Goal: Book appointment/travel/reservation

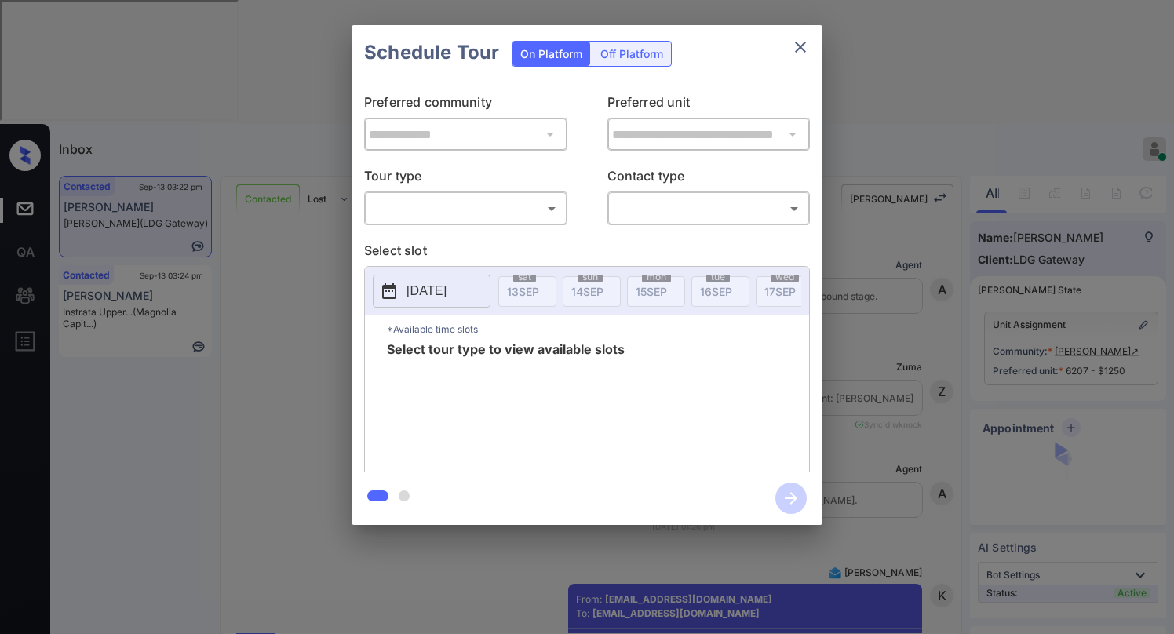
scroll to position [3604, 0]
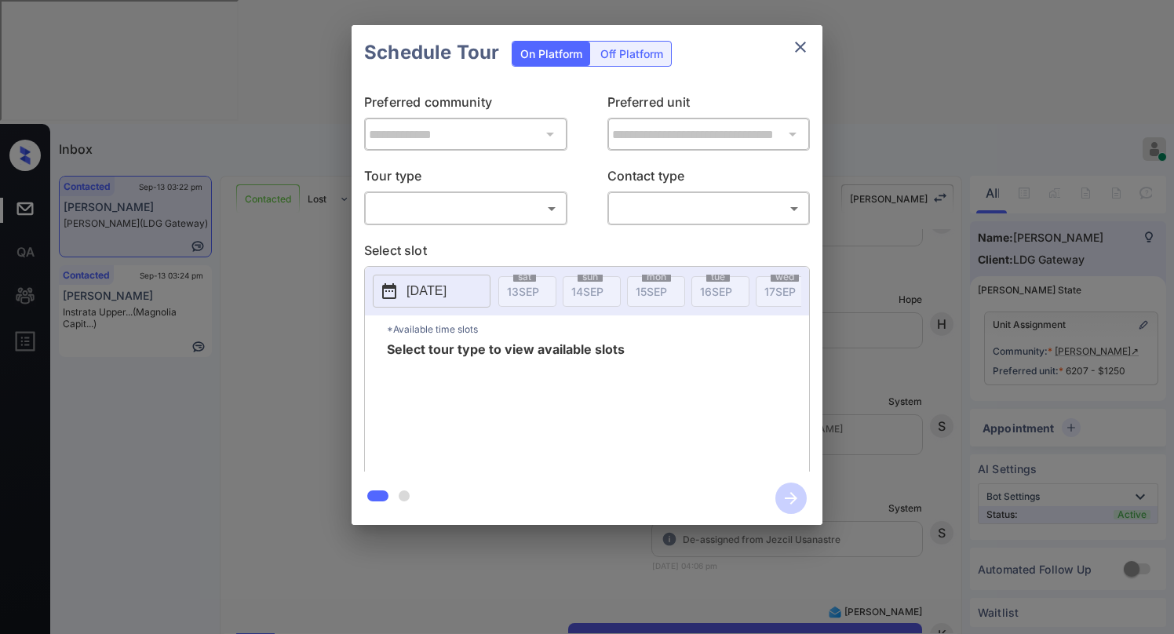
click at [479, 220] on body "Inbox Paolo Gabriel Online Set yourself offline Set yourself on break Profile S…" at bounding box center [587, 317] width 1174 height 634
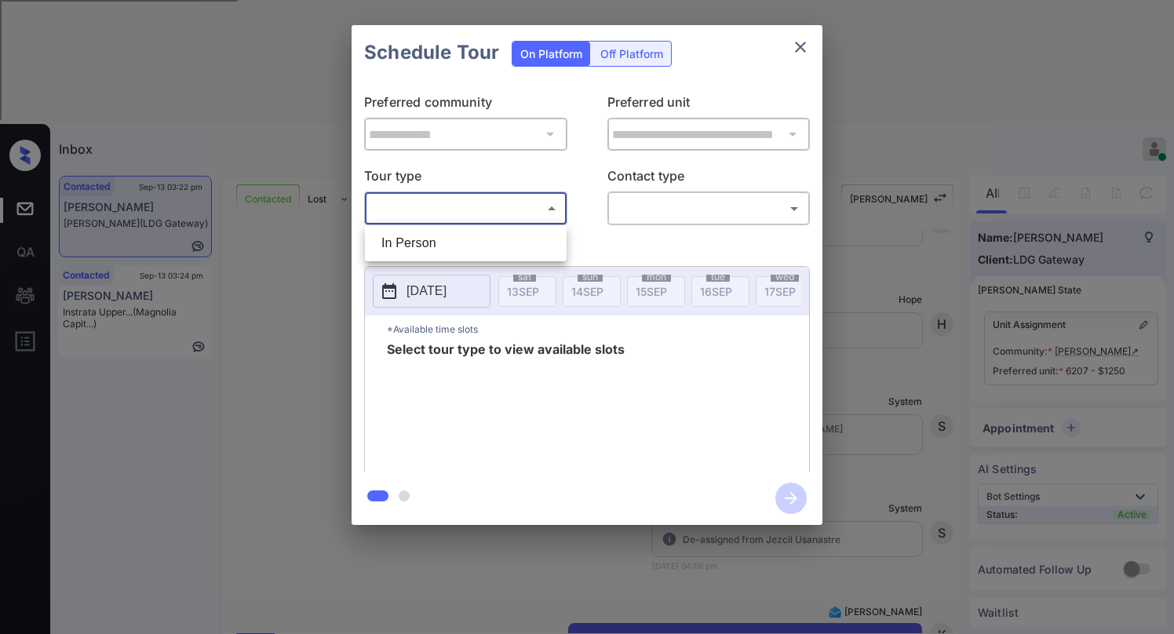
drag, startPoint x: 466, startPoint y: 253, endPoint x: 475, endPoint y: 249, distance: 10.5
click at [467, 253] on li "In Person" at bounding box center [466, 243] width 194 height 28
type input "********"
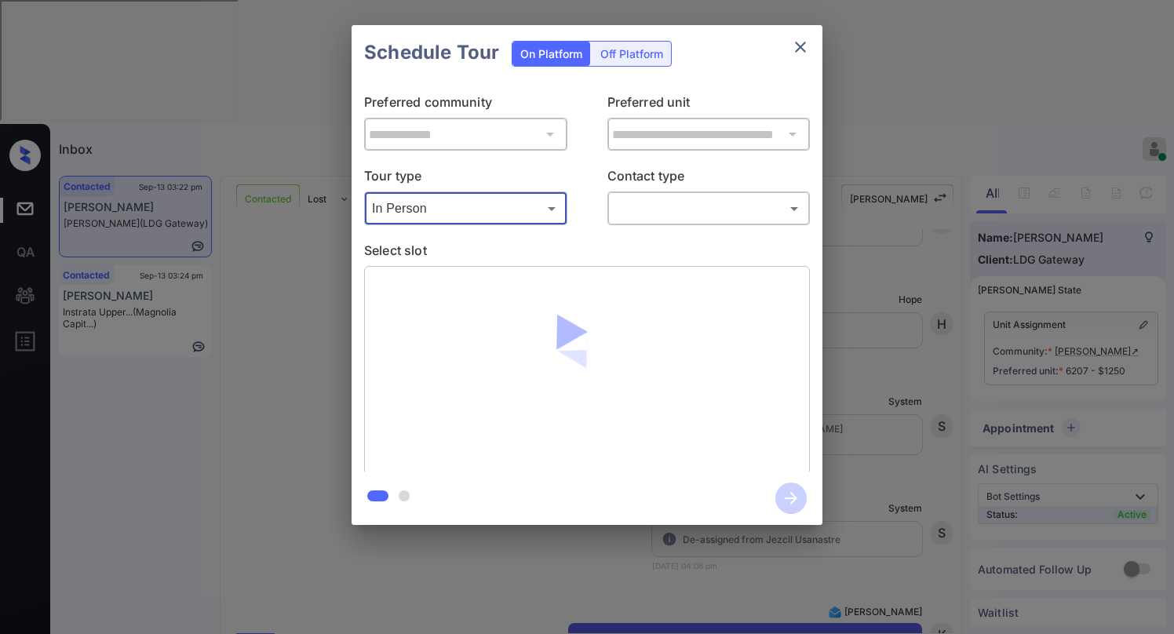
click at [651, 208] on body "Inbox Paolo Gabriel Online Set yourself offline Set yourself on break Profile S…" at bounding box center [587, 317] width 1174 height 634
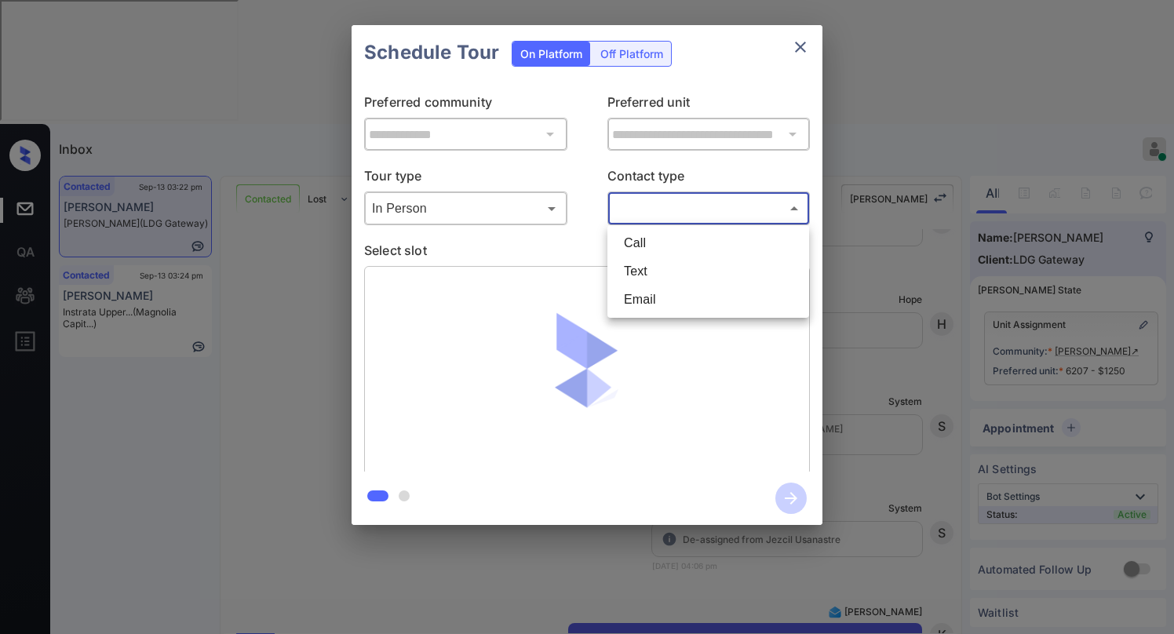
click at [645, 268] on li "Text" at bounding box center [708, 271] width 194 height 28
type input "****"
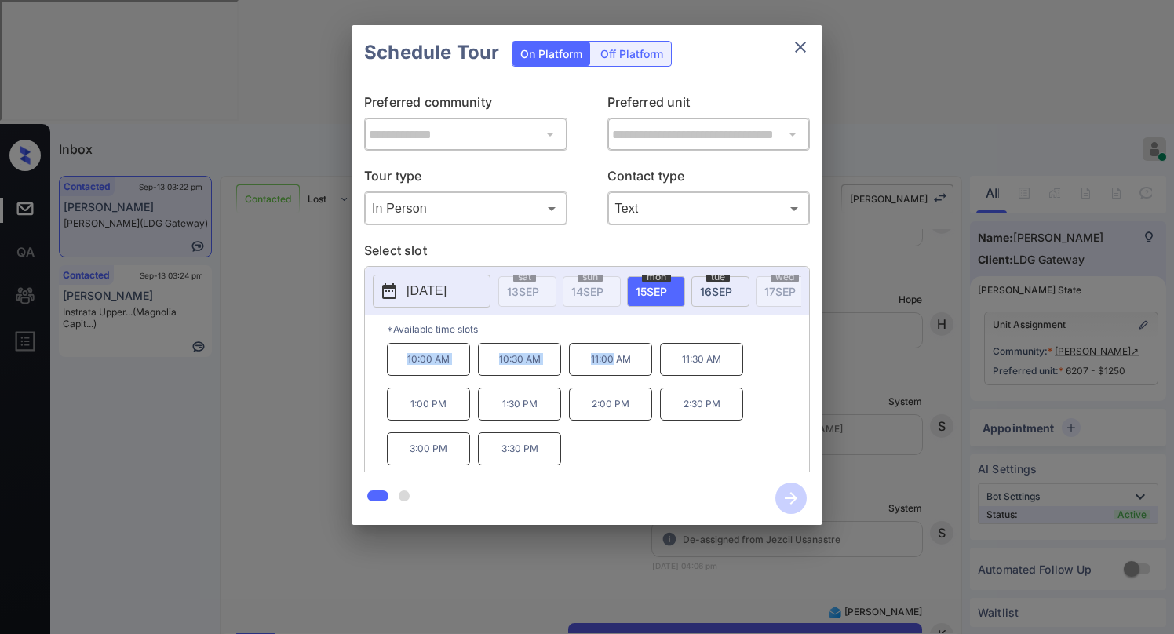
drag, startPoint x: 405, startPoint y: 366, endPoint x: 610, endPoint y: 364, distance: 205.6
click at [610, 364] on div "10:00 AM 10:30 AM 11:00 AM 11:30 AM 1:00 PM 1:30 PM 2:00 PM 2:30 PM 3:00 PM 3:3…" at bounding box center [598, 406] width 422 height 126
click at [621, 453] on div "10:00 AM 10:30 AM 11:00 AM 11:30 AM 1:00 PM 1:30 PM 2:00 PM 2:30 PM 3:00 PM 3:3…" at bounding box center [598, 406] width 422 height 126
drag, startPoint x: 433, startPoint y: 367, endPoint x: 632, endPoint y: 359, distance: 199.5
click at [632, 359] on div "10:00 AM 10:30 AM 11:00 AM 11:30 AM 1:00 PM 1:30 PM 2:00 PM 2:30 PM 3:00 PM 3:3…" at bounding box center [598, 406] width 422 height 126
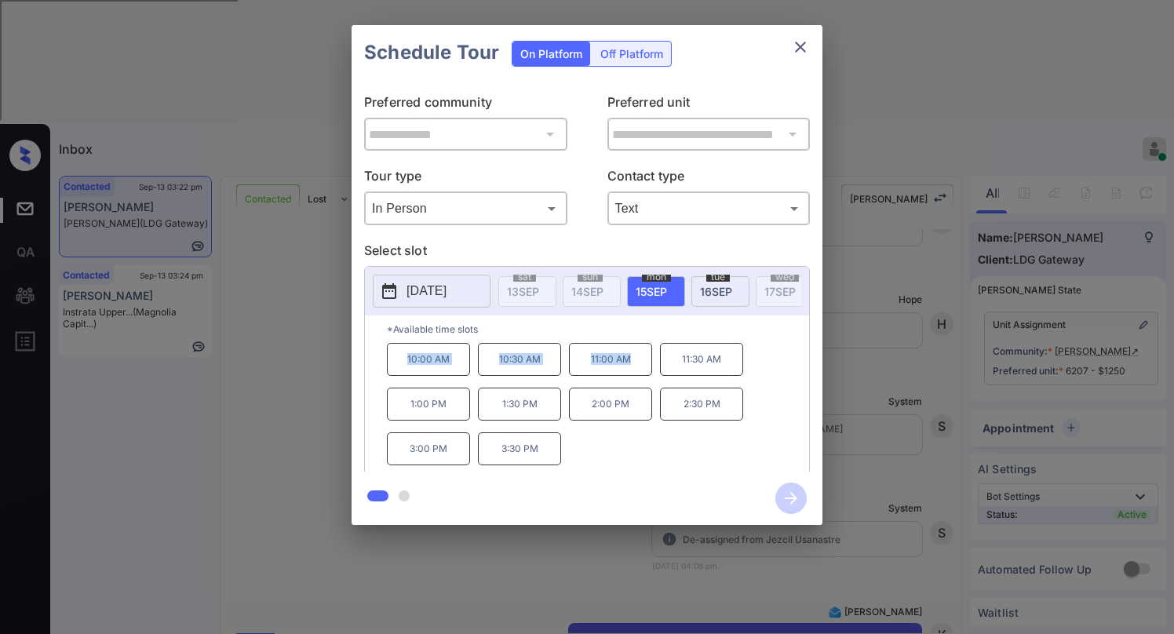
copy div "10:00 AM 10:30 AM 11:00 AM"
click at [803, 50] on icon "close" at bounding box center [800, 47] width 11 height 11
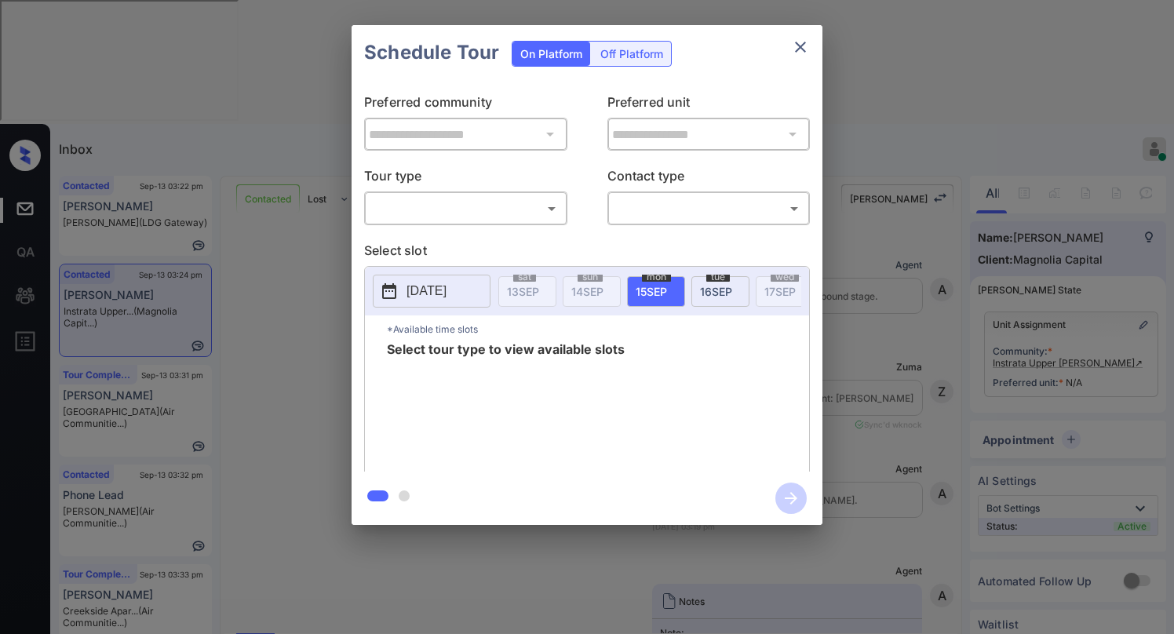
scroll to position [1117, 0]
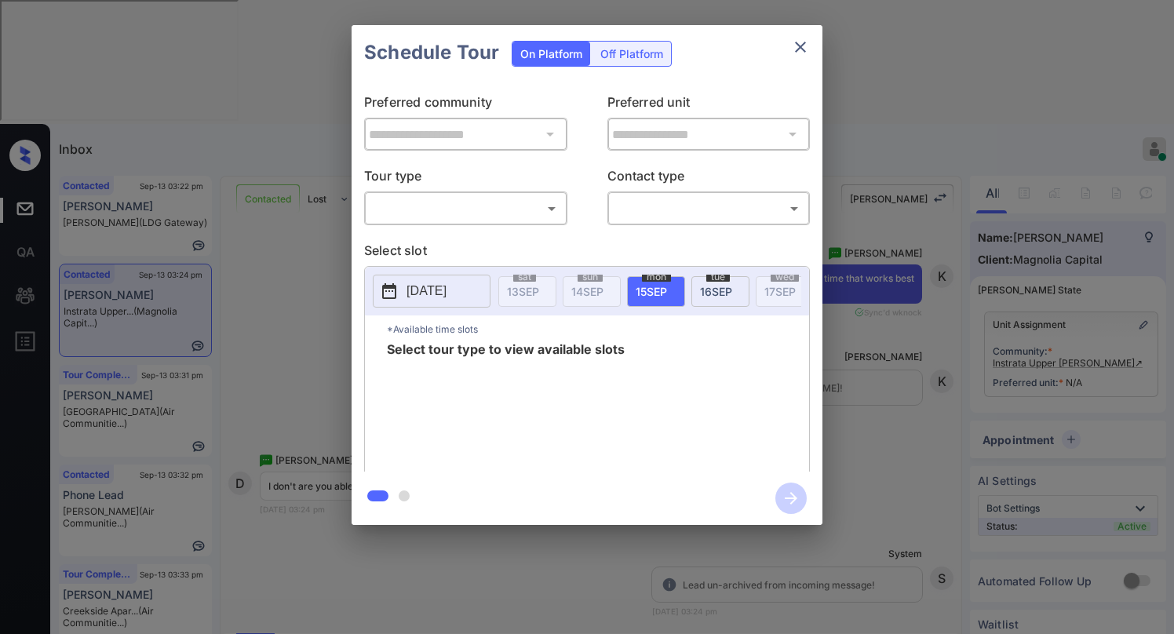
click at [459, 211] on body "Inbox [PERSON_NAME] Online Set yourself offline Set yourself on break Profile S…" at bounding box center [587, 317] width 1174 height 634
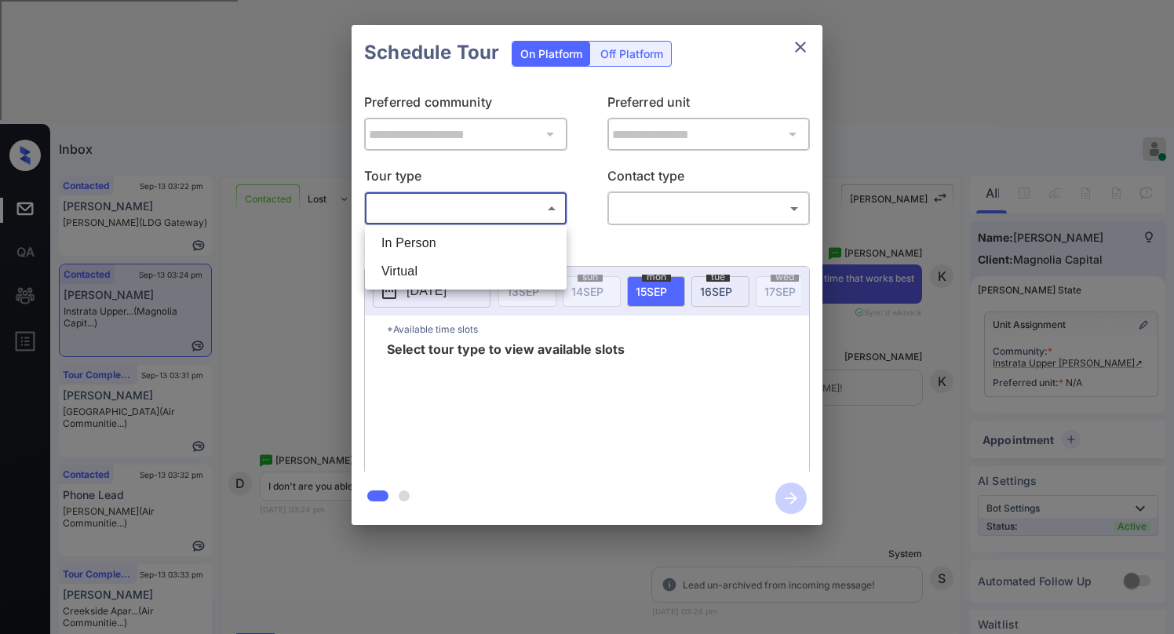
click at [424, 262] on li "Virtual" at bounding box center [466, 271] width 194 height 28
type input "*******"
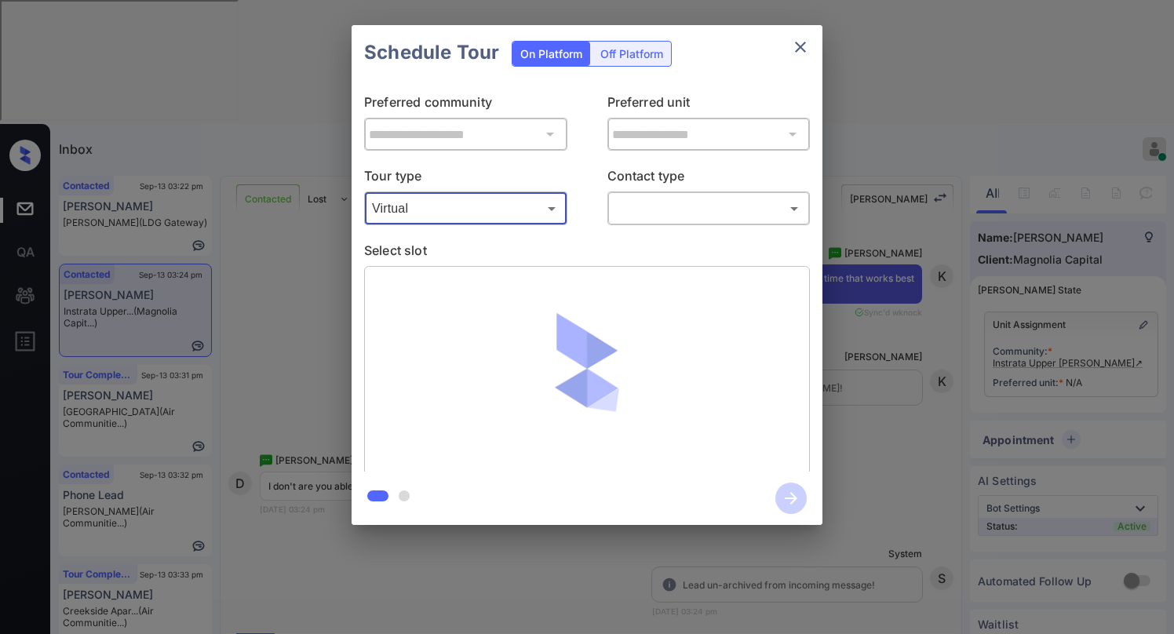
click at [654, 212] on body "Inbox Paolo Gabriel Online Set yourself offline Set yourself on break Profile S…" at bounding box center [587, 317] width 1174 height 634
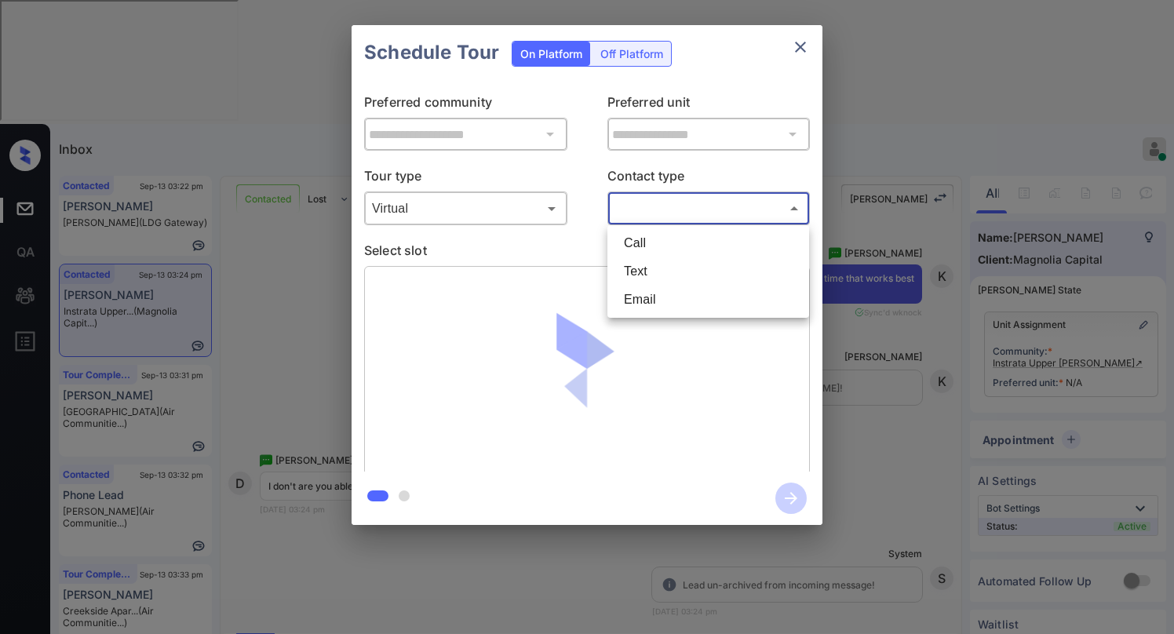
click at [654, 269] on li "Text" at bounding box center [708, 271] width 194 height 28
type input "****"
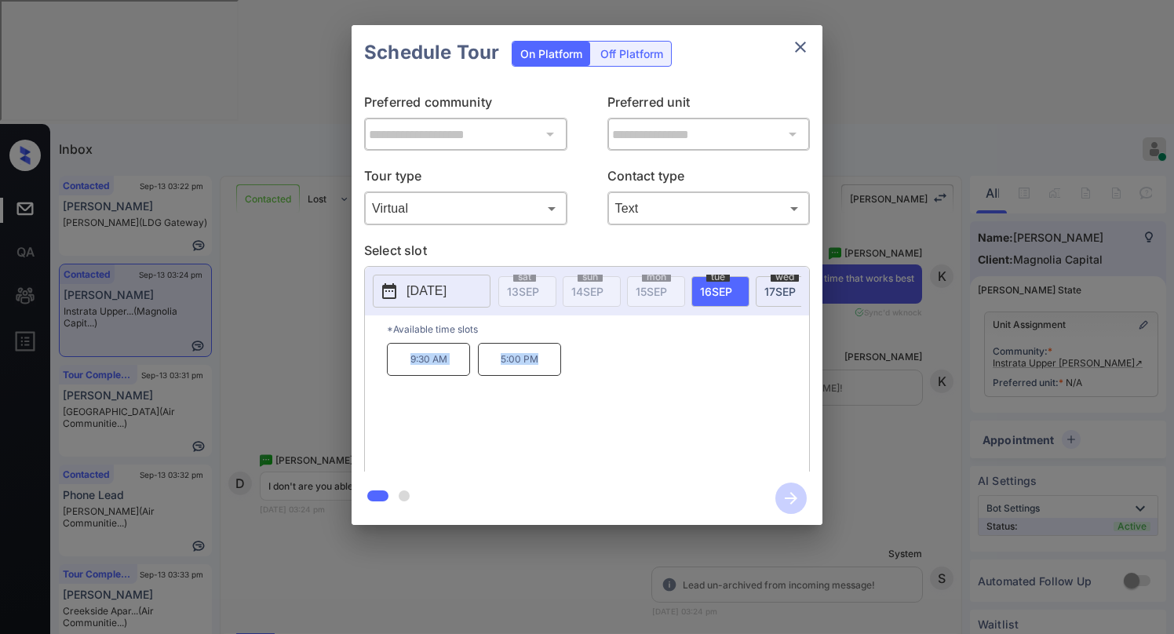
drag, startPoint x: 483, startPoint y: 370, endPoint x: 552, endPoint y: 379, distance: 68.9
click at [544, 382] on div "9:30 AM 5:00 PM" at bounding box center [598, 406] width 422 height 126
copy div "9:30 AM 5:00 PM"
click at [799, 49] on icon "close" at bounding box center [800, 47] width 11 height 11
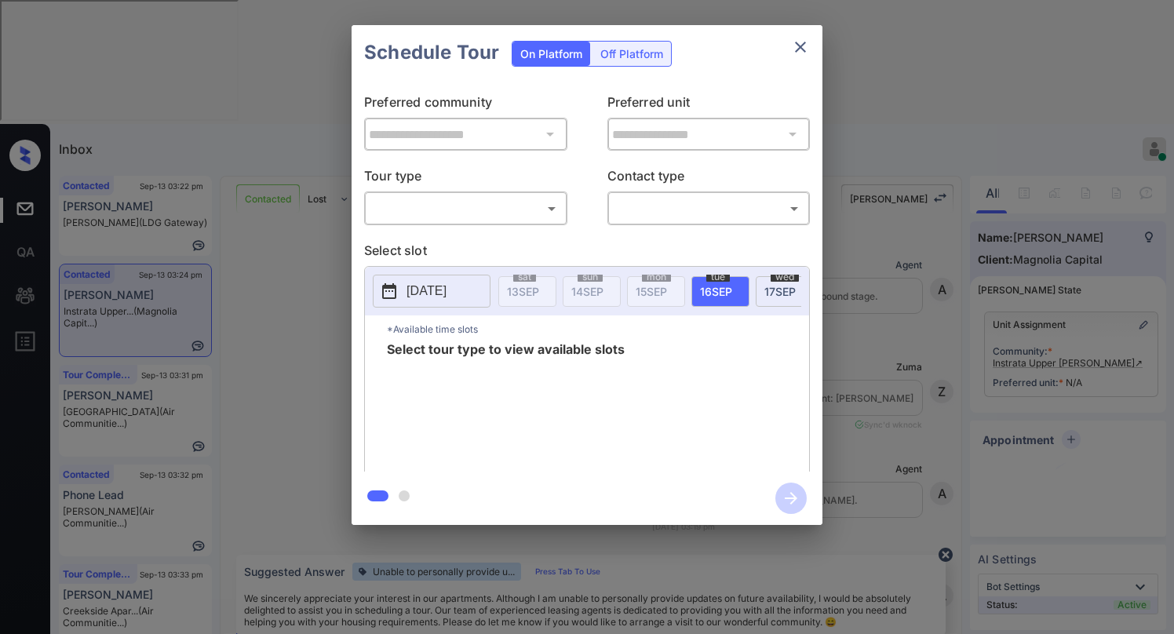
scroll to position [1117, 0]
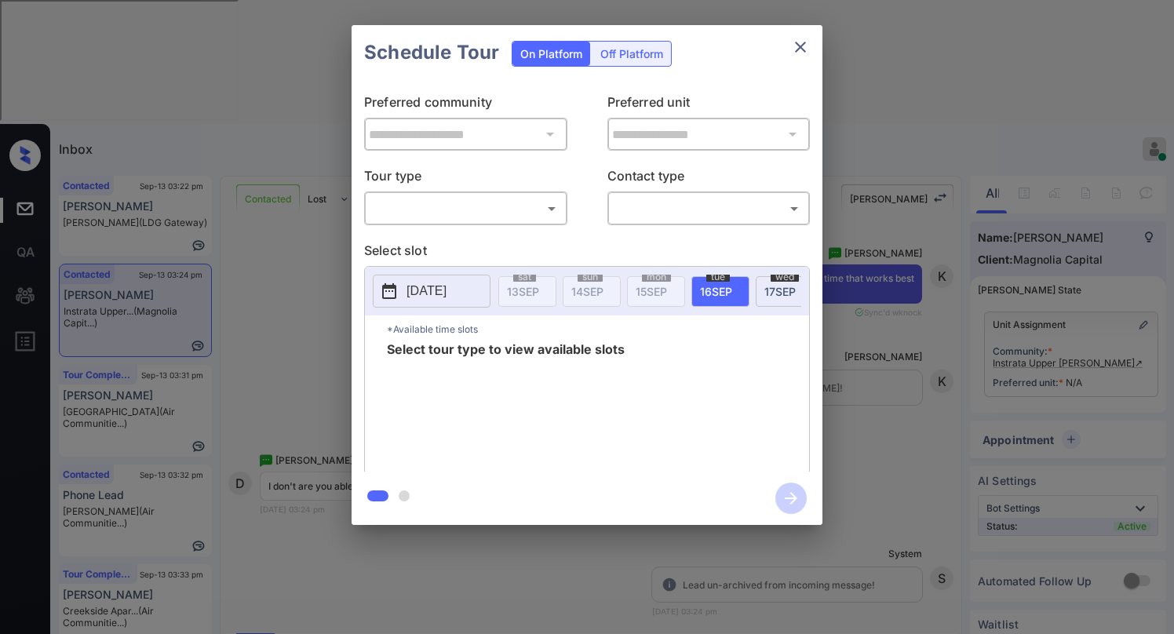
click at [459, 219] on body "Inbox [PERSON_NAME] Online Set yourself offline Set yourself on break Profile S…" at bounding box center [587, 317] width 1174 height 634
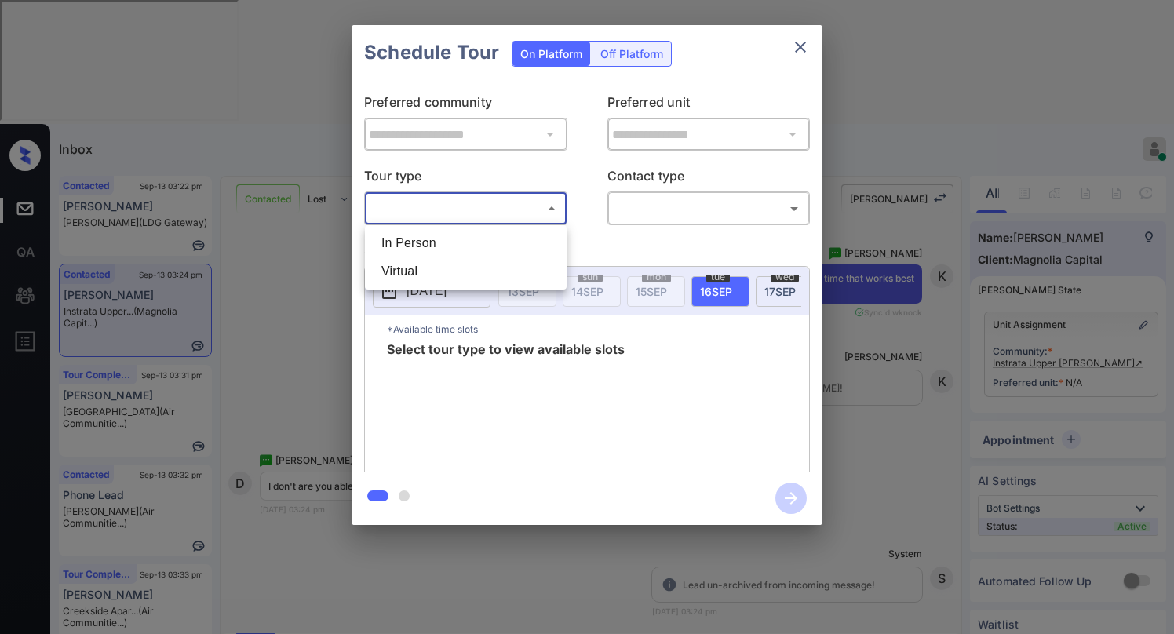
click at [440, 242] on li "In Person" at bounding box center [466, 243] width 194 height 28
type input "********"
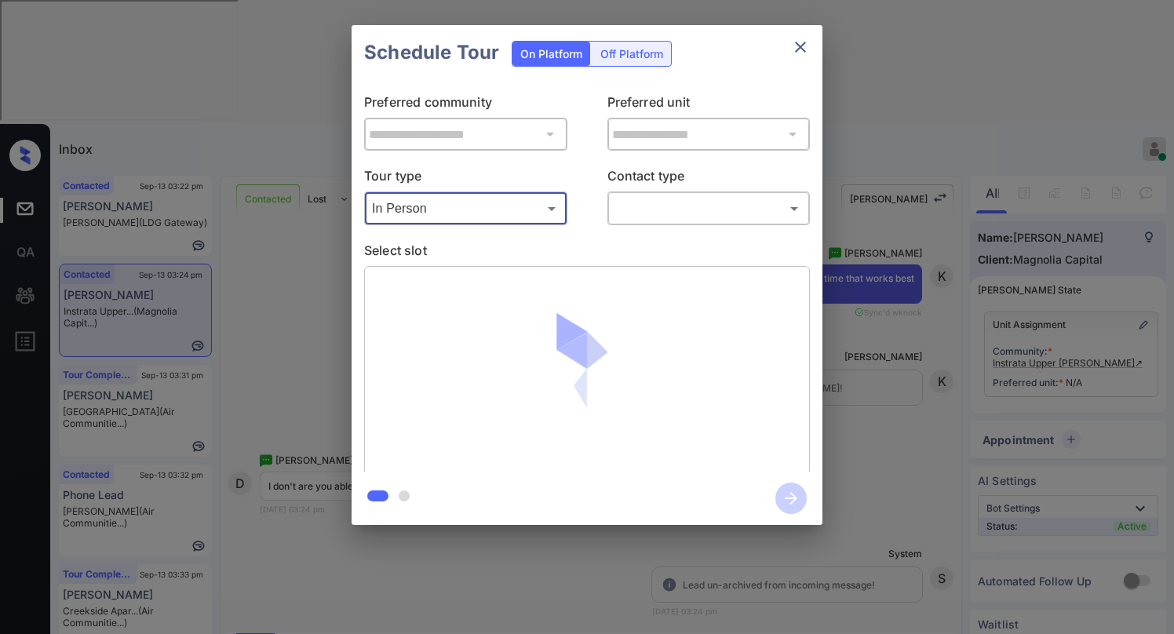
click at [660, 215] on body "Inbox Paolo Gabriel Online Set yourself offline Set yourself on break Profile S…" at bounding box center [587, 317] width 1174 height 634
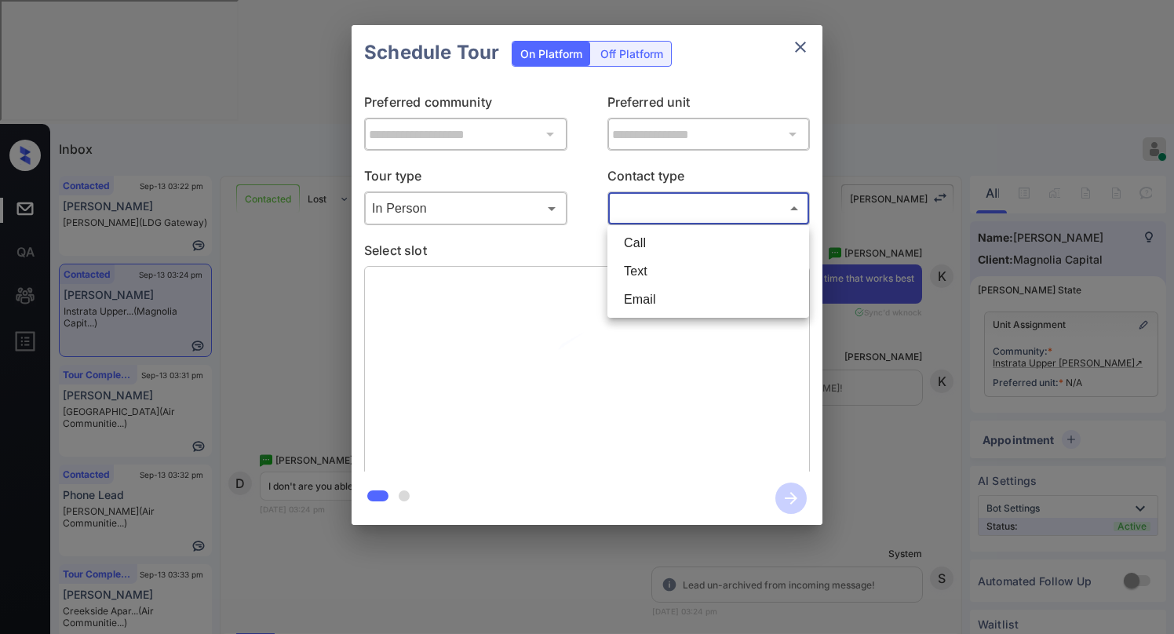
click at [648, 268] on li "Text" at bounding box center [708, 271] width 194 height 28
type input "****"
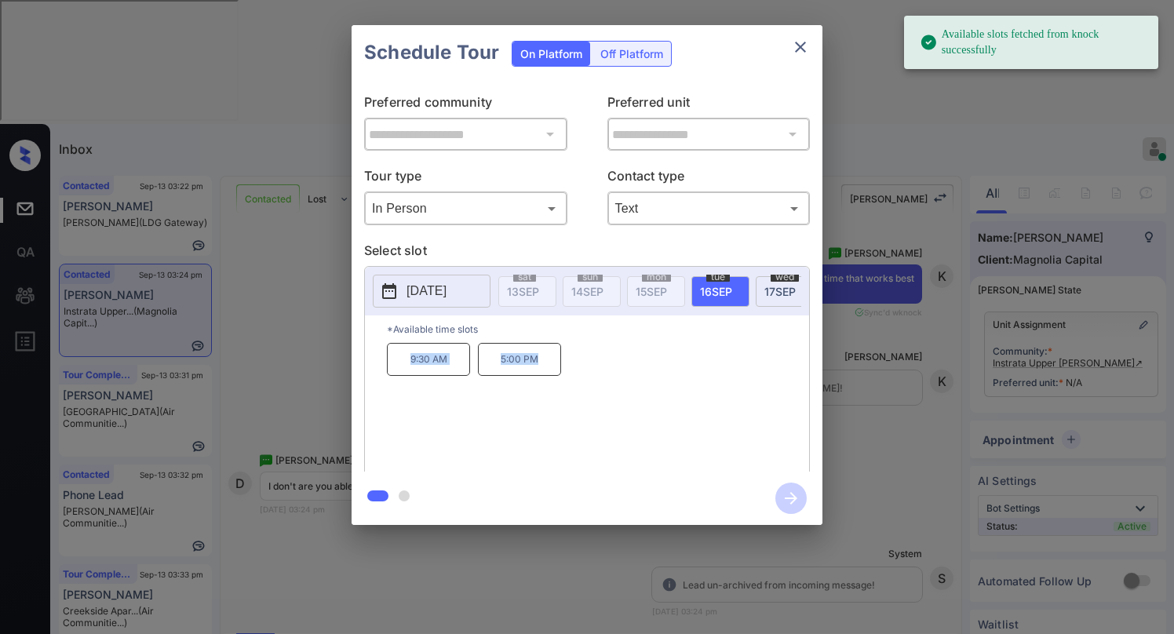
drag, startPoint x: 403, startPoint y: 370, endPoint x: 541, endPoint y: 388, distance: 138.5
click at [541, 388] on div "9:30 AM 5:00 PM" at bounding box center [598, 406] width 422 height 126
copy div "9:30 AM 5:00 PM"
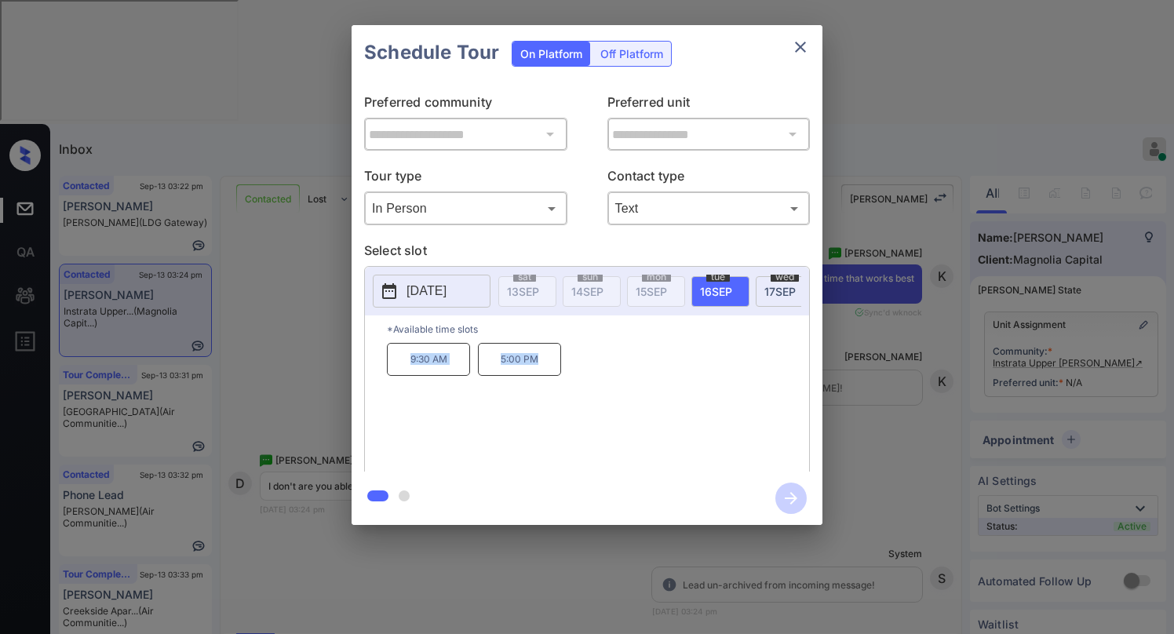
click at [804, 42] on icon "close" at bounding box center [800, 47] width 19 height 19
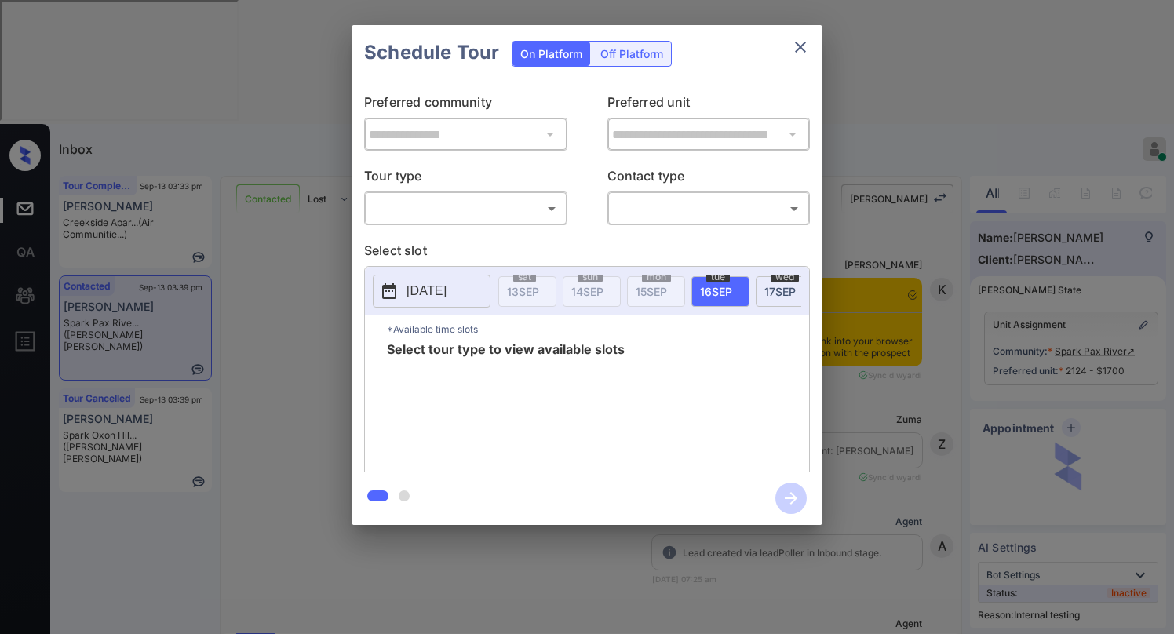
scroll to position [4161, 0]
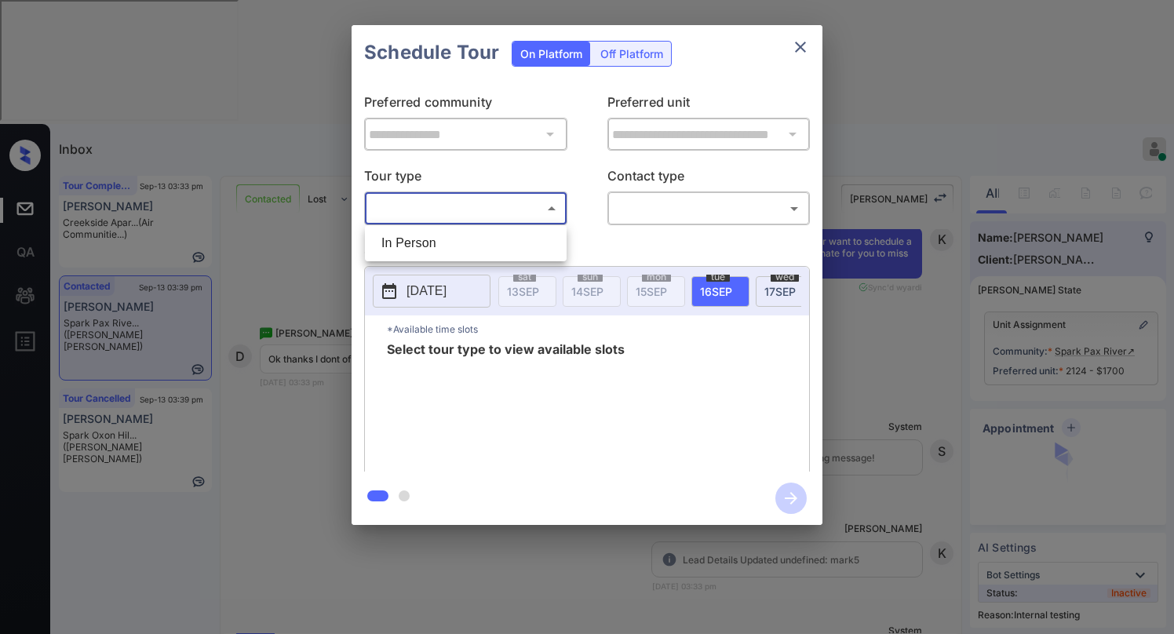
click at [479, 211] on body "Inbox Paolo Gabriel Online Set yourself offline Set yourself on break Profile S…" at bounding box center [587, 317] width 1174 height 634
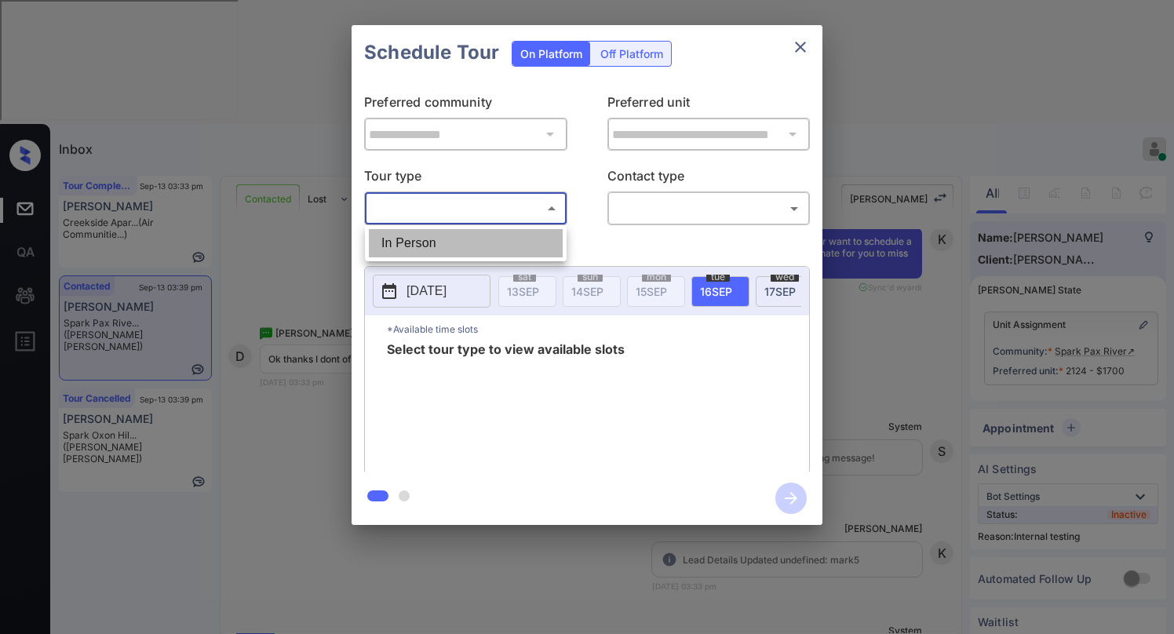
click at [457, 240] on li "In Person" at bounding box center [466, 243] width 194 height 28
type input "********"
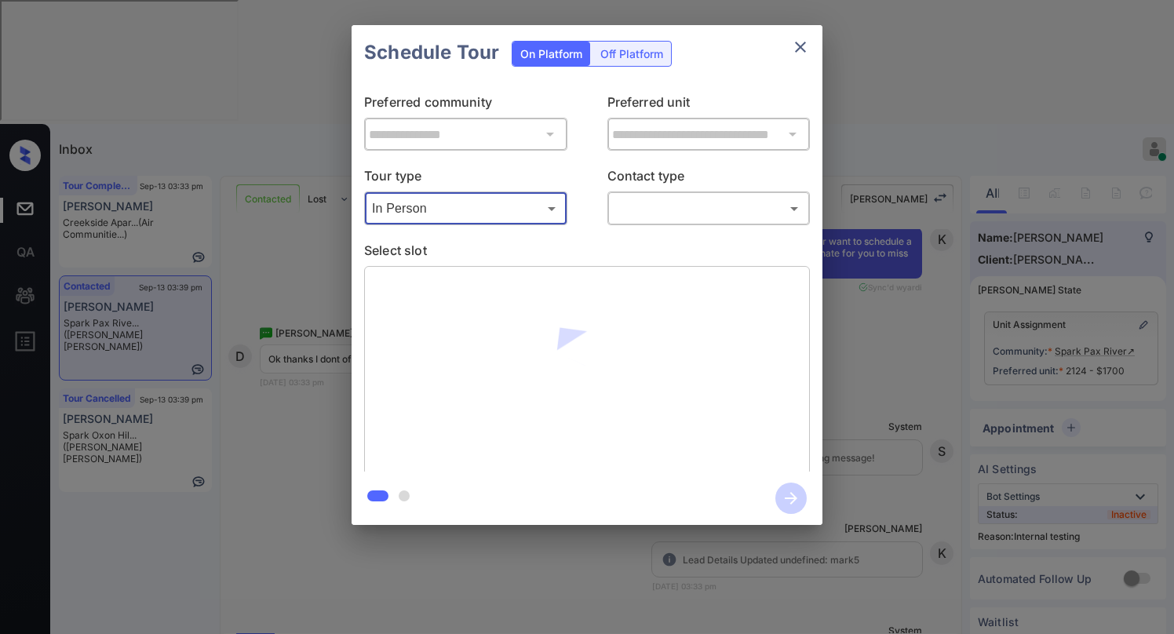
click at [645, 196] on body "Inbox Paolo Gabriel Online Set yourself offline Set yourself on break Profile S…" at bounding box center [587, 317] width 1174 height 634
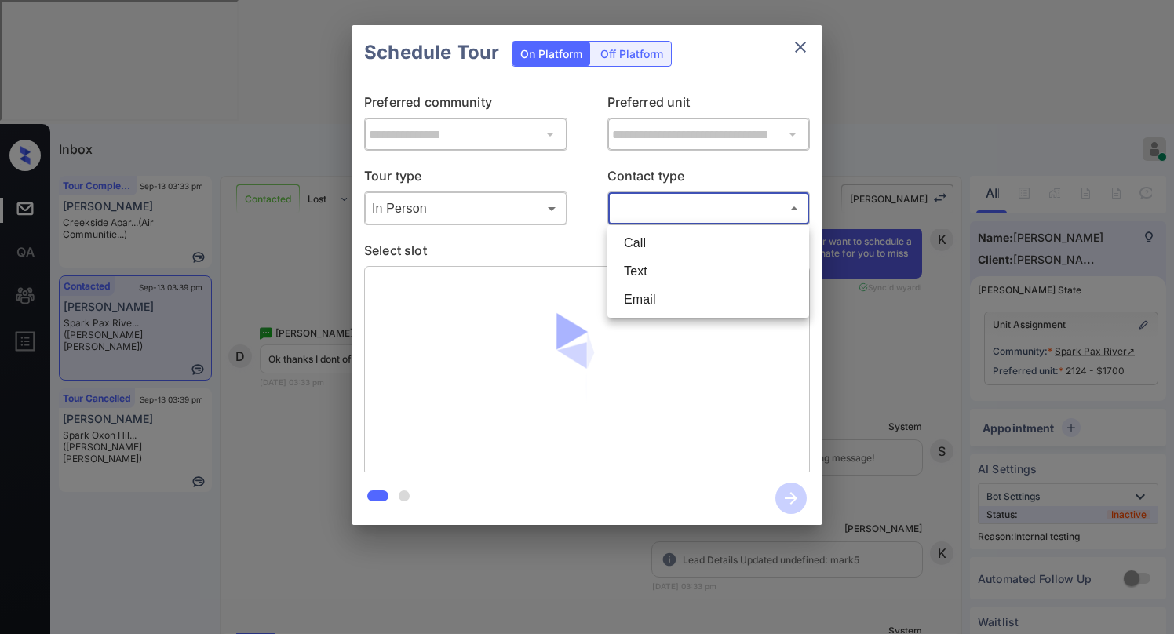
click at [641, 270] on li "Text" at bounding box center [708, 271] width 194 height 28
type input "****"
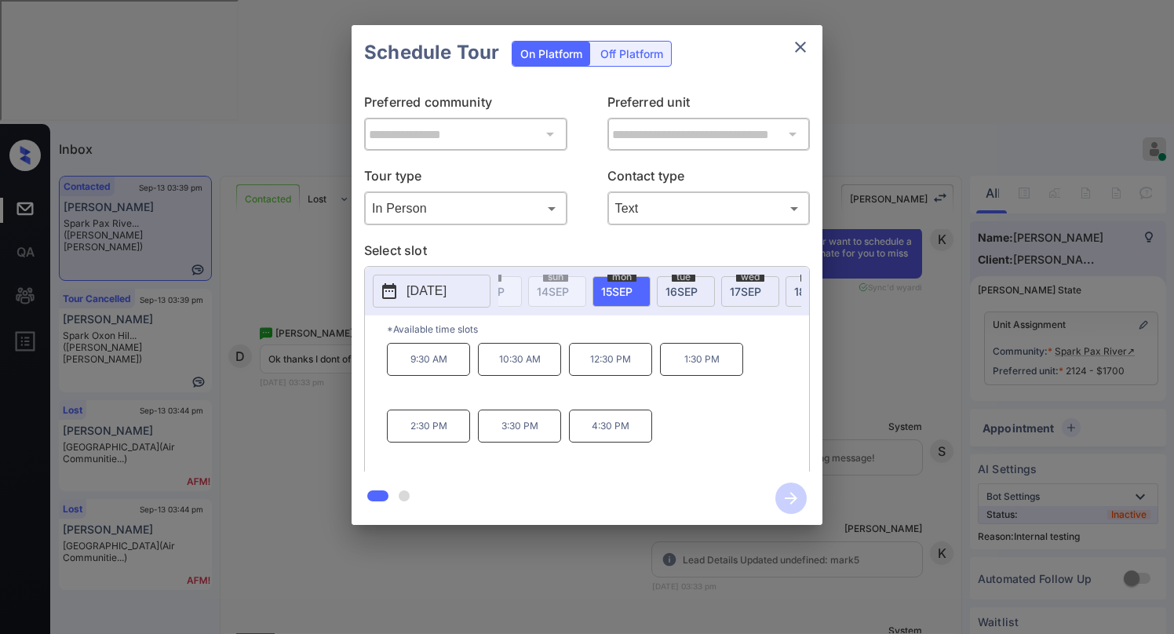
scroll to position [0, 12]
click at [799, 46] on icon "close" at bounding box center [800, 47] width 11 height 11
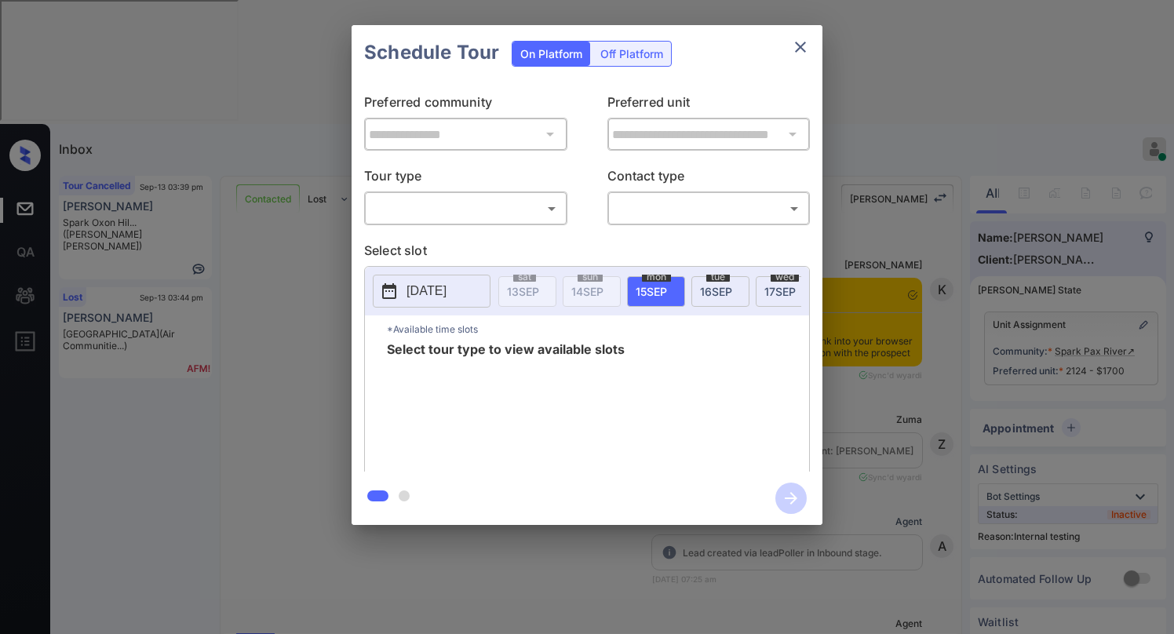
scroll to position [5949, 0]
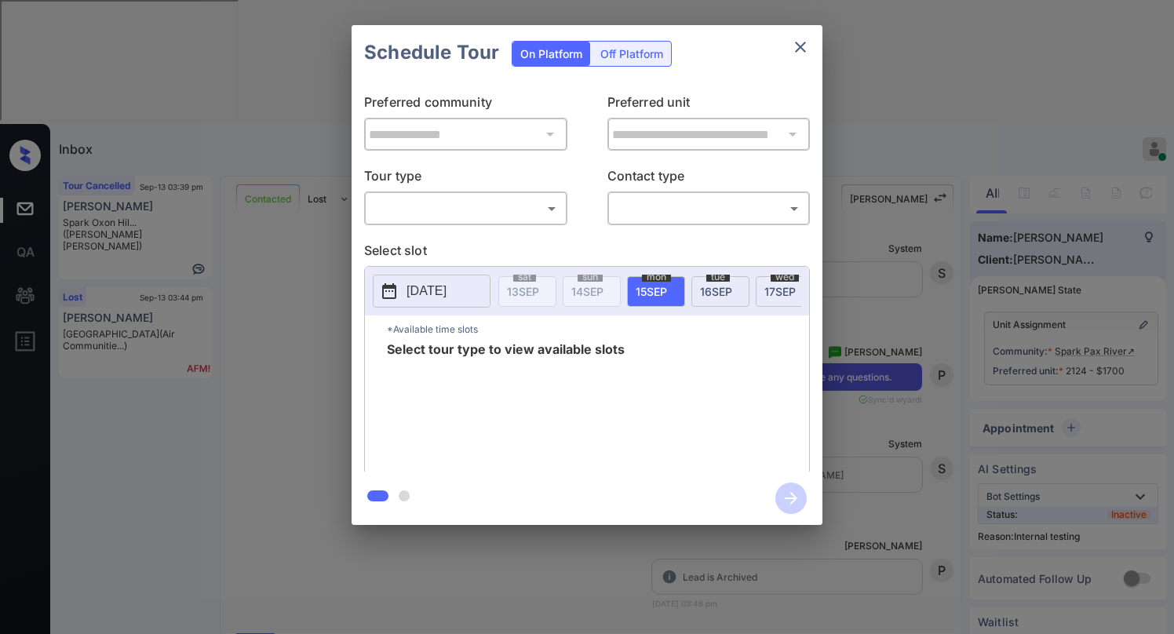
click at [504, 198] on body "Inbox Paolo Gabriel Online Set yourself offline Set yourself on break Profile S…" at bounding box center [587, 317] width 1174 height 634
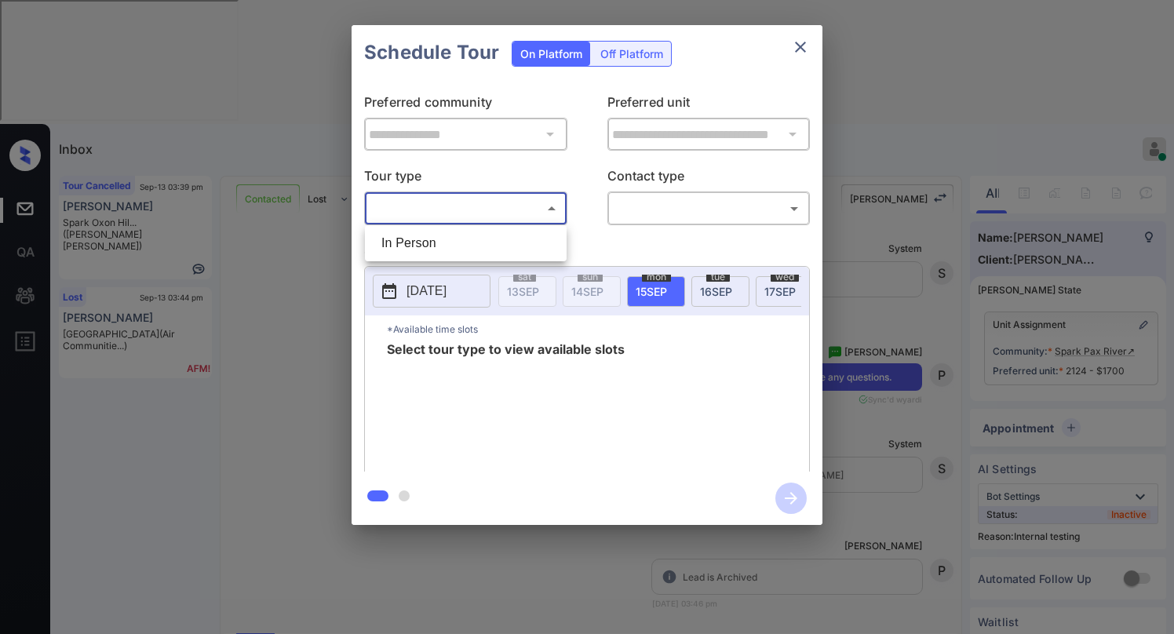
click at [439, 249] on li "In Person" at bounding box center [466, 243] width 194 height 28
type input "********"
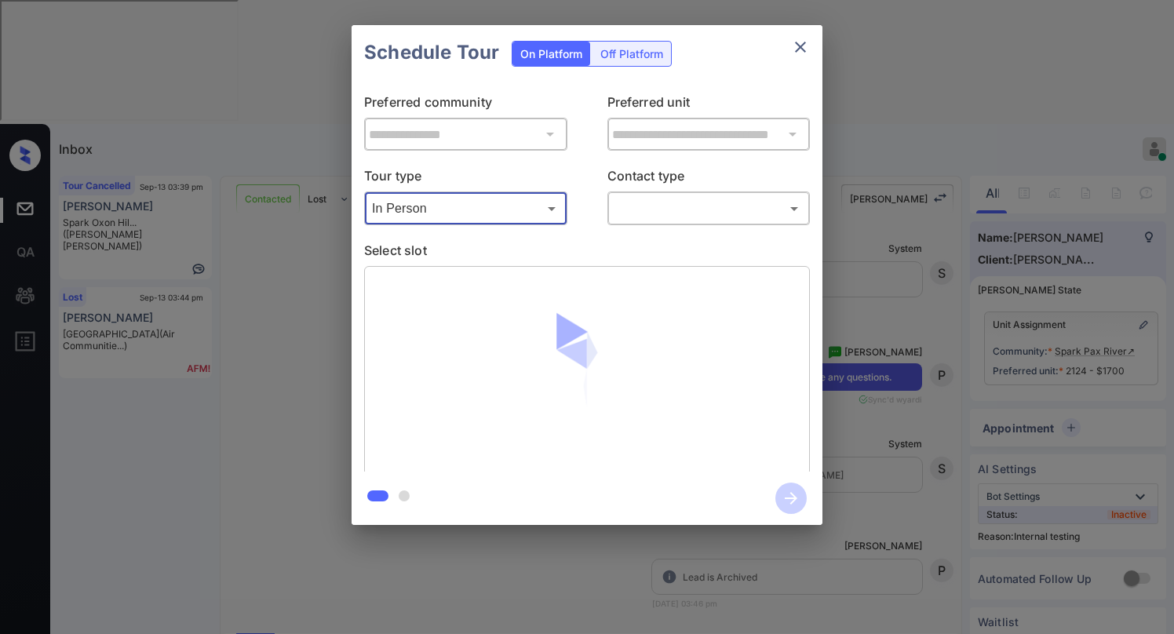
click at [665, 213] on body "Inbox Paolo Gabriel Online Set yourself offline Set yourself on break Profile S…" at bounding box center [587, 317] width 1174 height 634
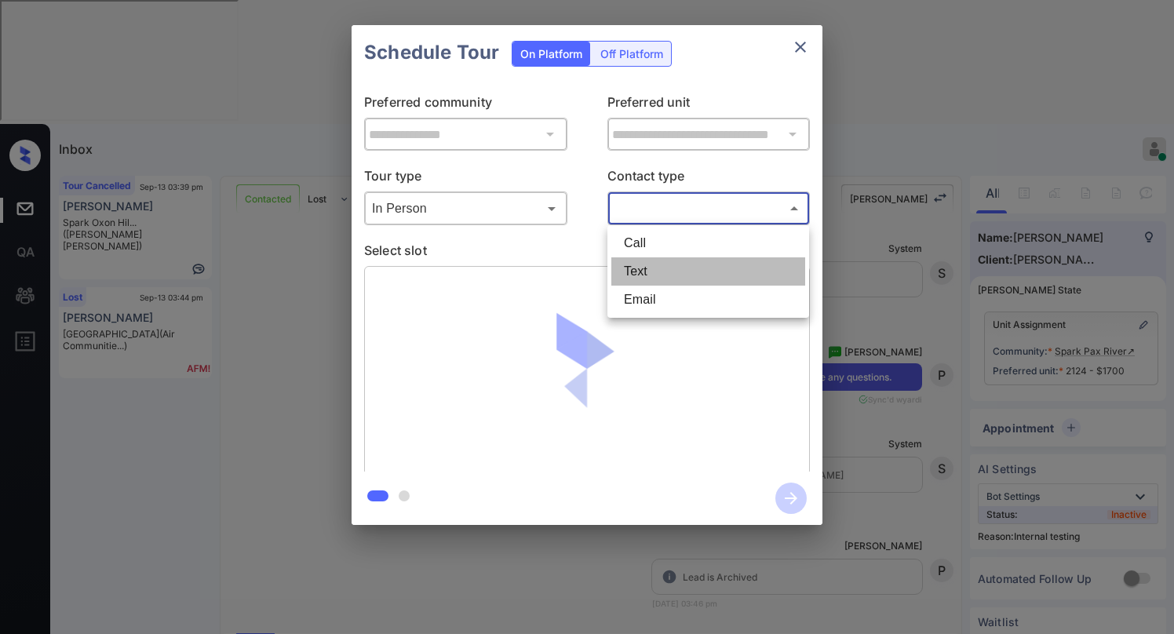
click at [652, 271] on li "Text" at bounding box center [708, 271] width 194 height 28
type input "****"
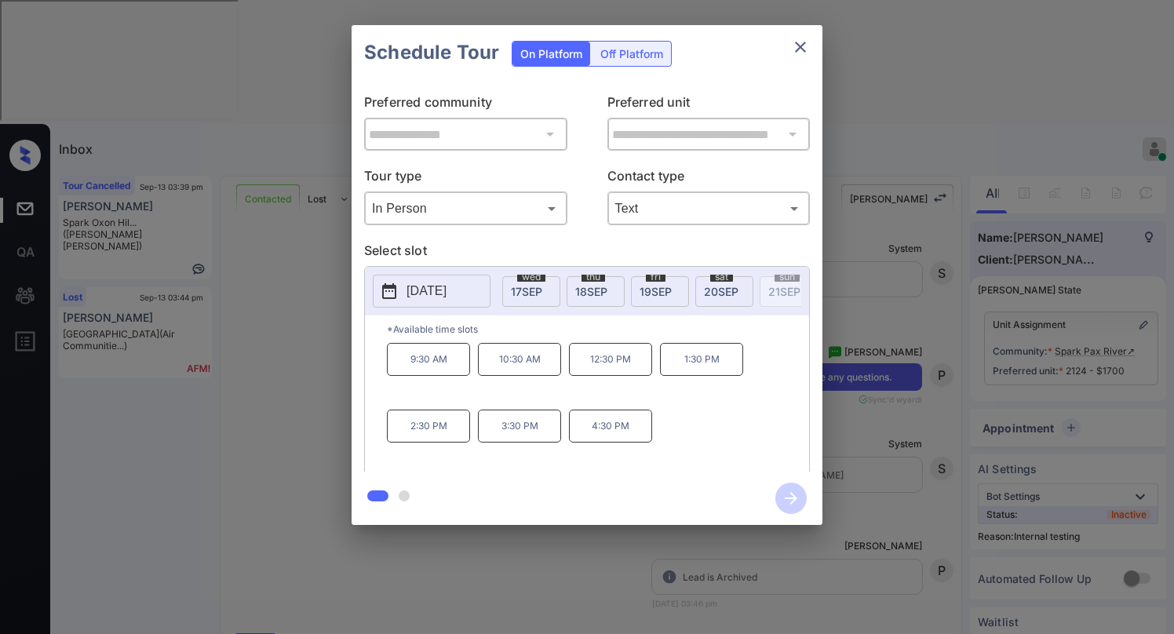
scroll to position [0, 276]
click at [716, 286] on div "sat 20 SEP" at bounding box center [701, 291] width 58 height 31
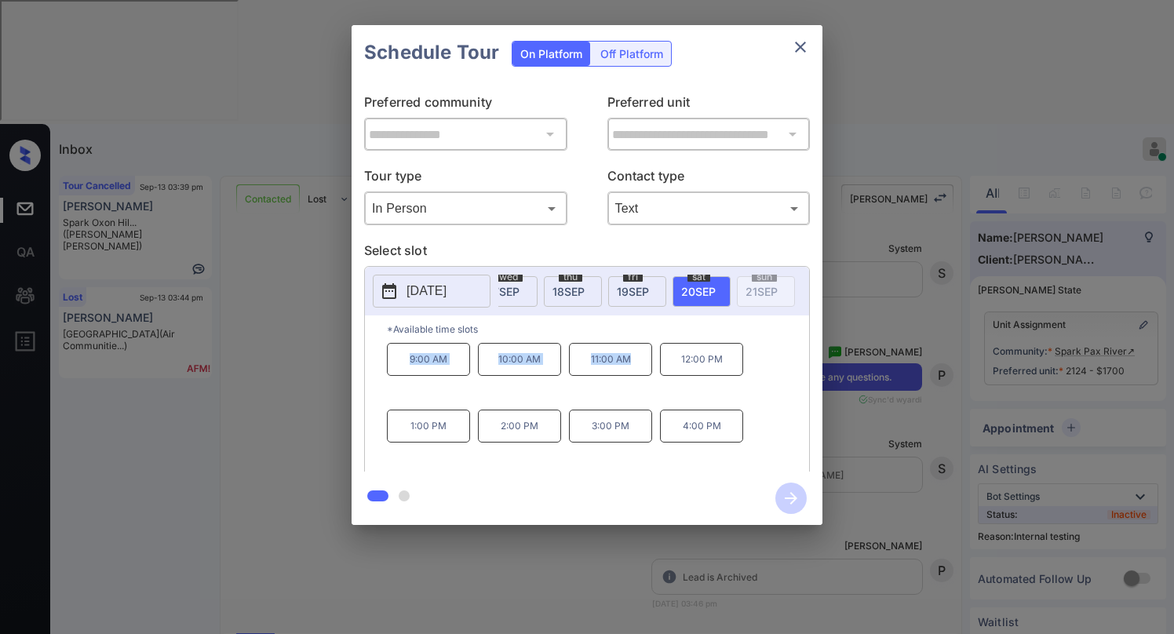
drag, startPoint x: 408, startPoint y: 362, endPoint x: 634, endPoint y: 362, distance: 226.0
click at [634, 362] on div "9:00 AM 10:00 AM 11:00 AM 12:00 PM 1:00 PM 2:00 PM 3:00 PM 4:00 PM" at bounding box center [598, 406] width 422 height 126
click at [684, 334] on p "*Available time slots" at bounding box center [598, 328] width 422 height 27
click at [802, 51] on icon "close" at bounding box center [800, 47] width 19 height 19
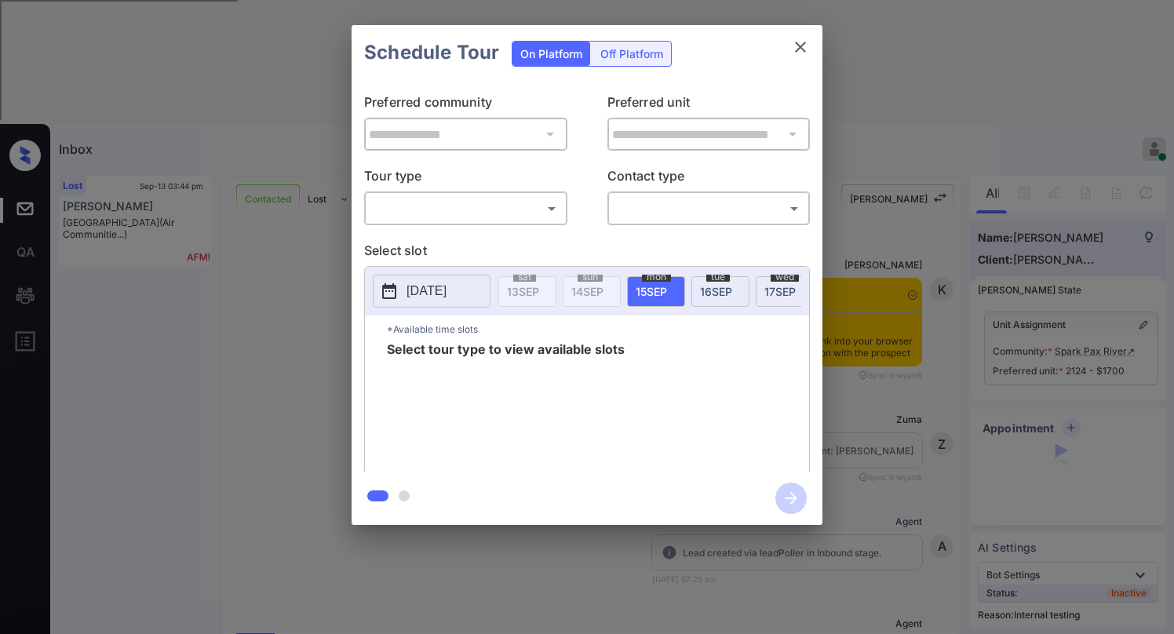
scroll to position [5270, 0]
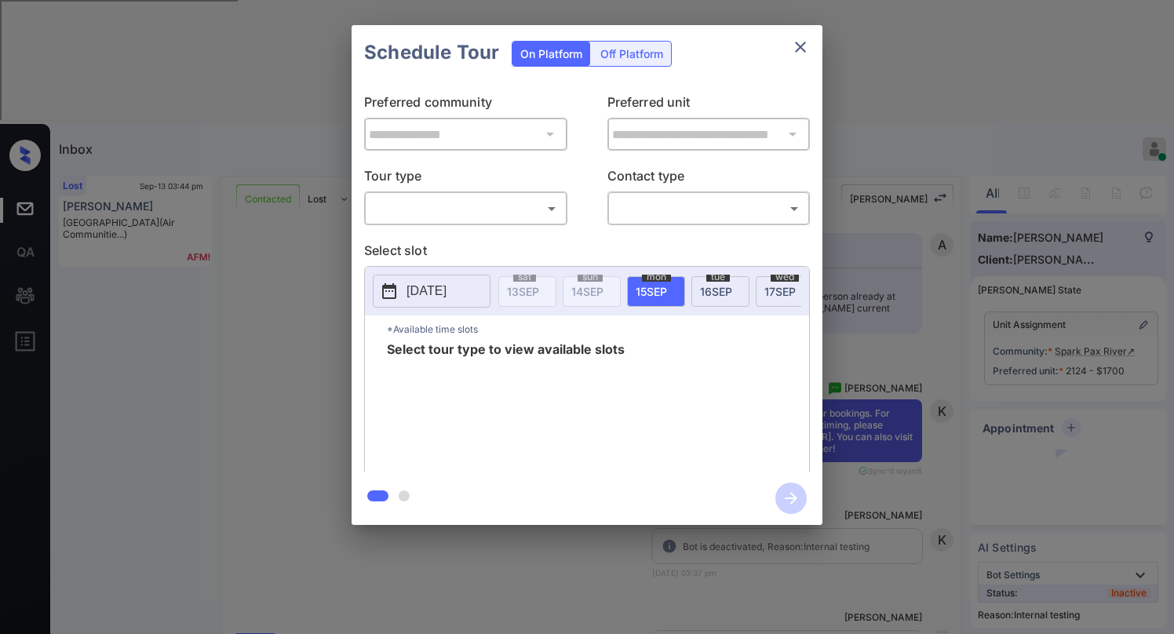
click at [532, 206] on body "Inbox [PERSON_NAME] Online Set yourself offline Set yourself on break Profile S…" at bounding box center [587, 317] width 1174 height 634
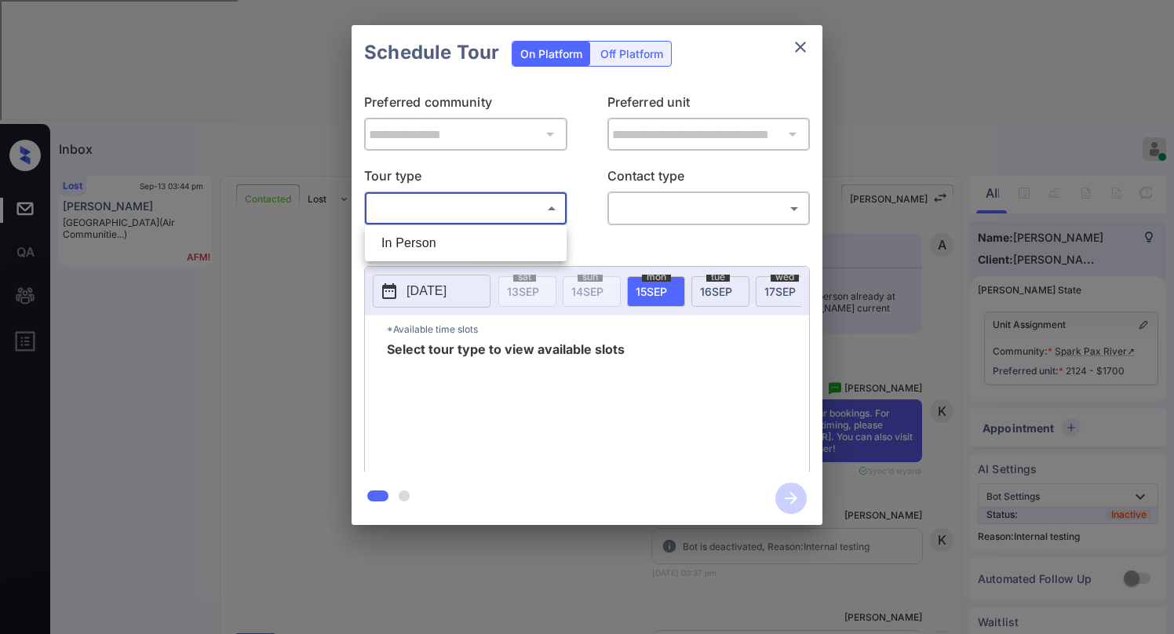
drag, startPoint x: 501, startPoint y: 246, endPoint x: 613, endPoint y: 224, distance: 113.4
click at [503, 244] on li "In Person" at bounding box center [466, 243] width 194 height 28
type input "********"
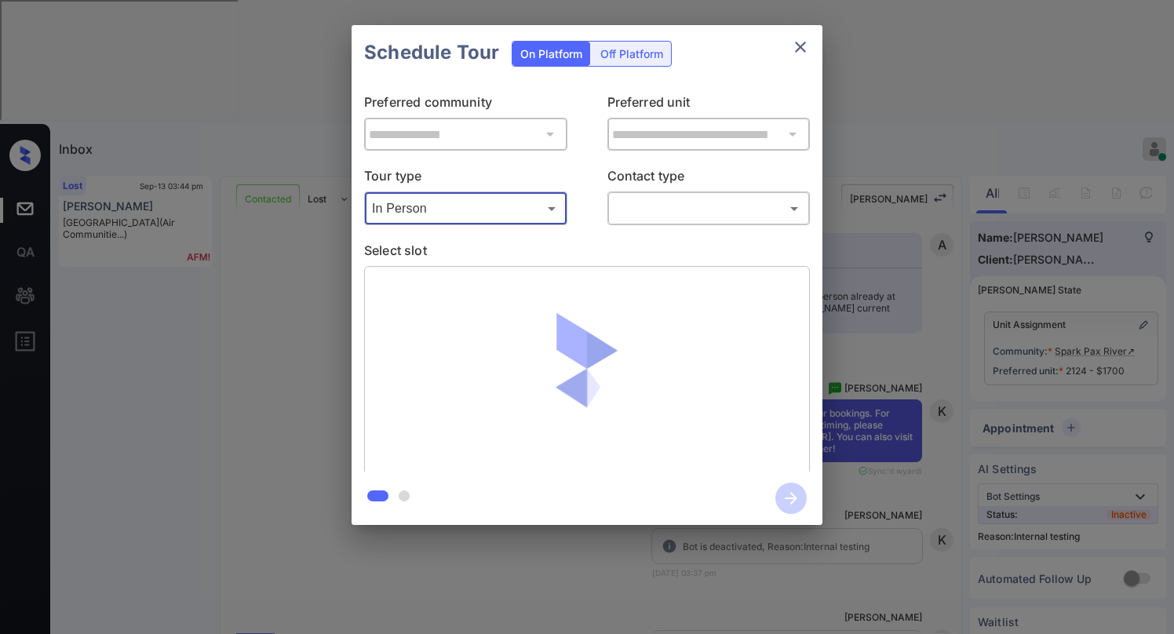
click at [687, 212] on body "Inbox [PERSON_NAME] Online Set yourself offline Set yourself on break Profile S…" at bounding box center [587, 317] width 1174 height 634
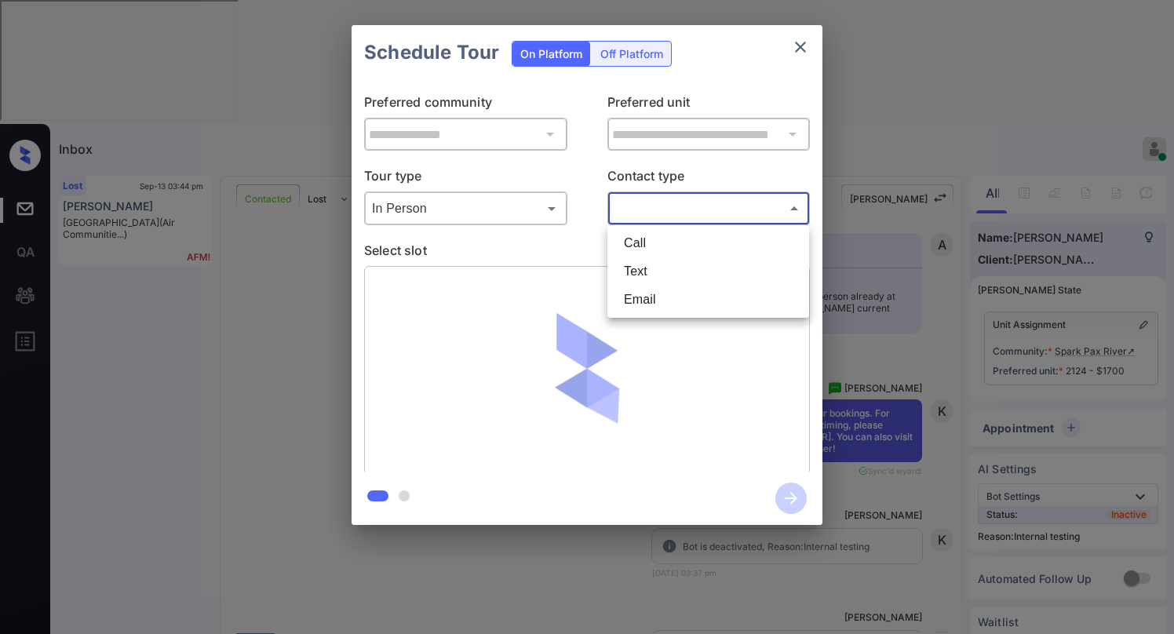
click at [672, 268] on li "Text" at bounding box center [708, 271] width 194 height 28
type input "****"
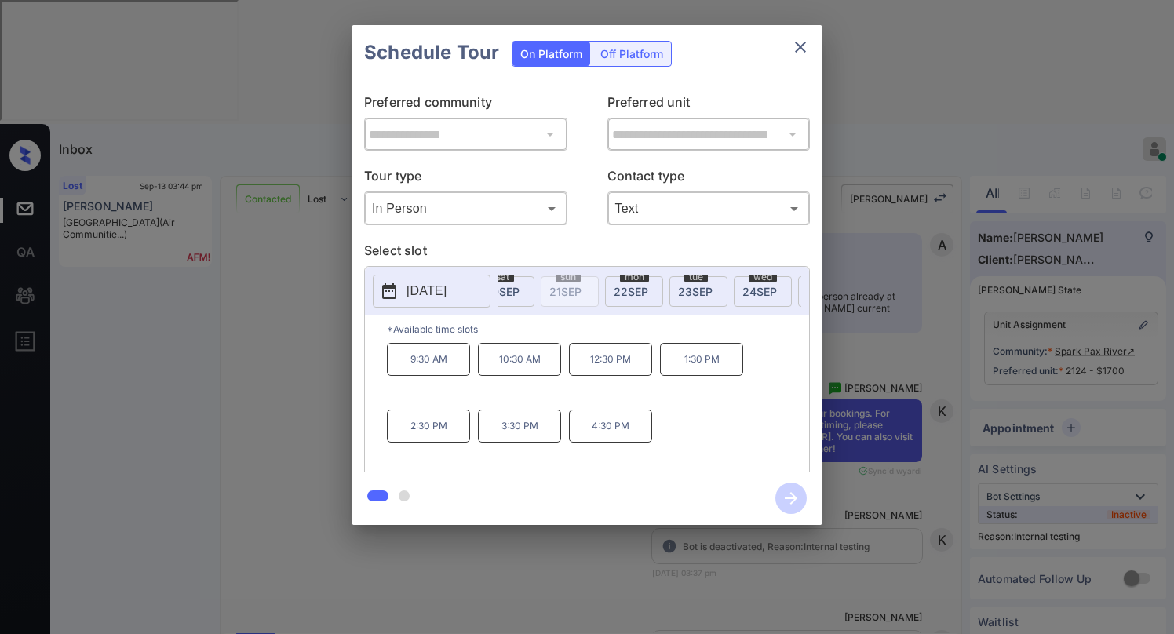
scroll to position [0, 438]
click at [560, 293] on div "[DATE]" at bounding box center [540, 291] width 58 height 31
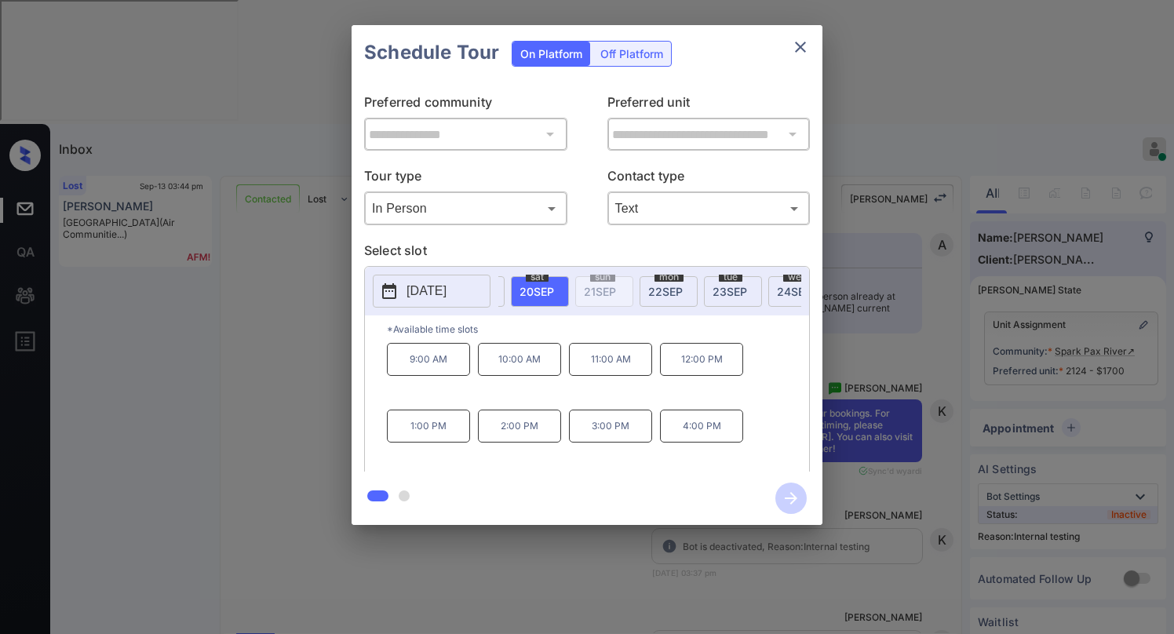
click at [802, 52] on icon "close" at bounding box center [800, 47] width 19 height 19
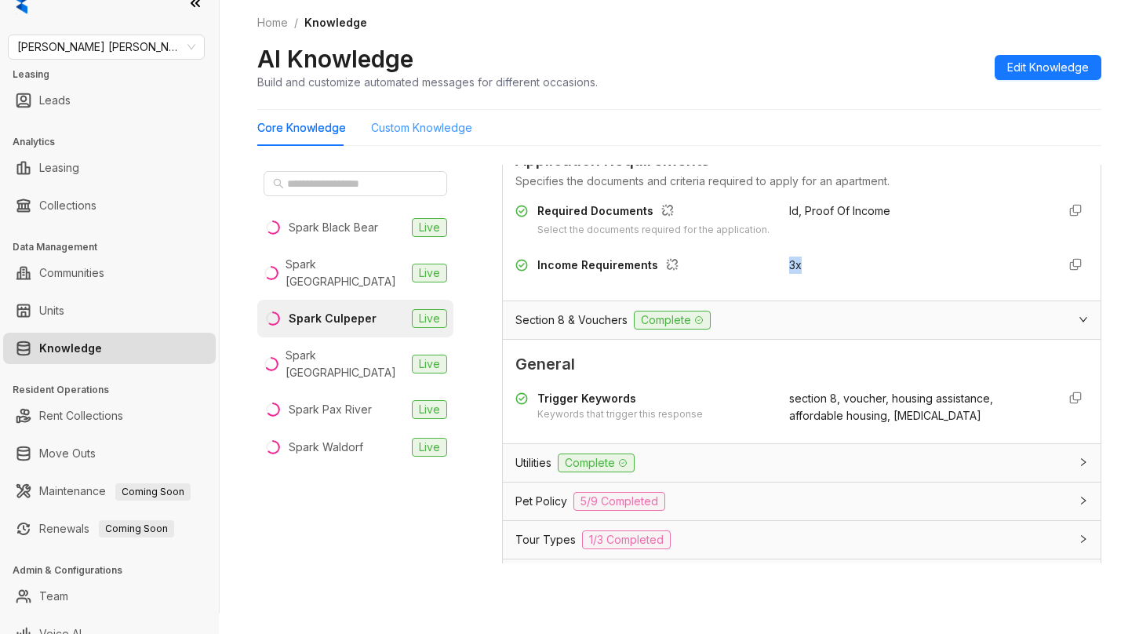
scroll to position [39, 0]
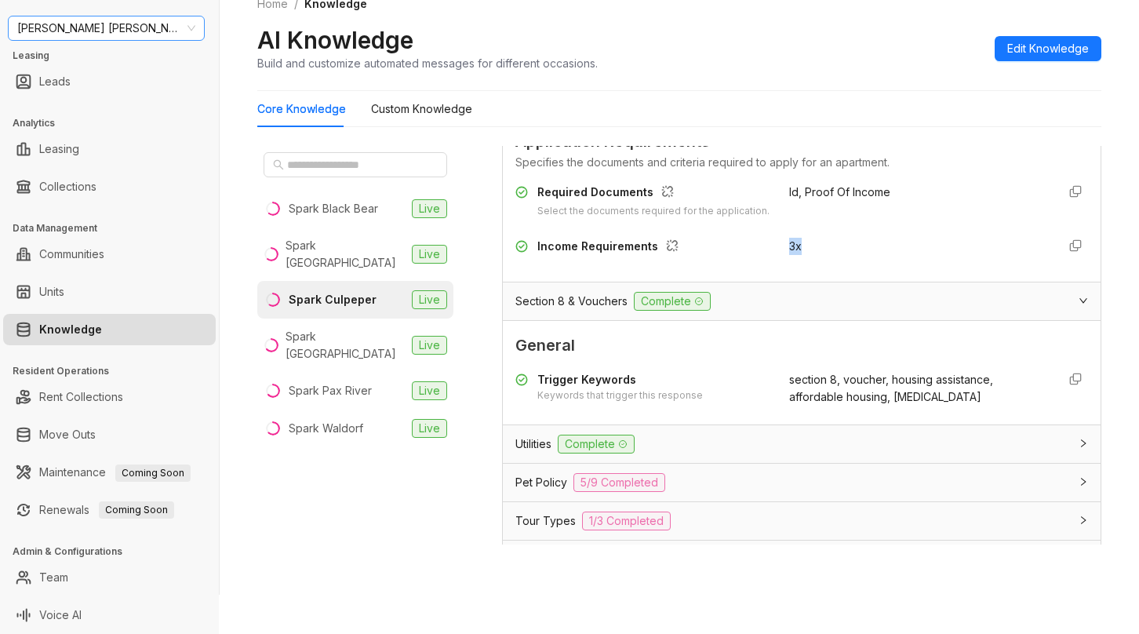
click at [115, 33] on span "Gates Hudson" at bounding box center [106, 28] width 178 height 24
type input "******"
click at [412, 481] on div "Spark Black Bear Live Spark Charlottesville Live Spark Culpeper Live Spark Oxon…" at bounding box center [355, 345] width 196 height 399
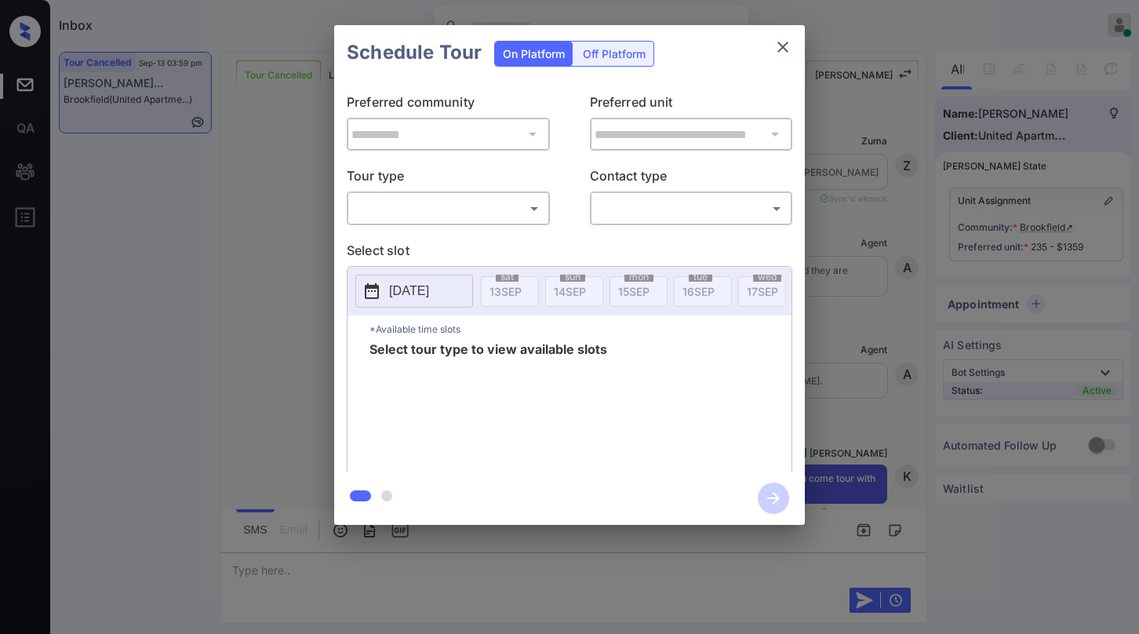
click at [505, 219] on body "Inbox [PERSON_NAME] Online Set yourself offline Set yourself on break Profile S…" at bounding box center [569, 317] width 1139 height 634
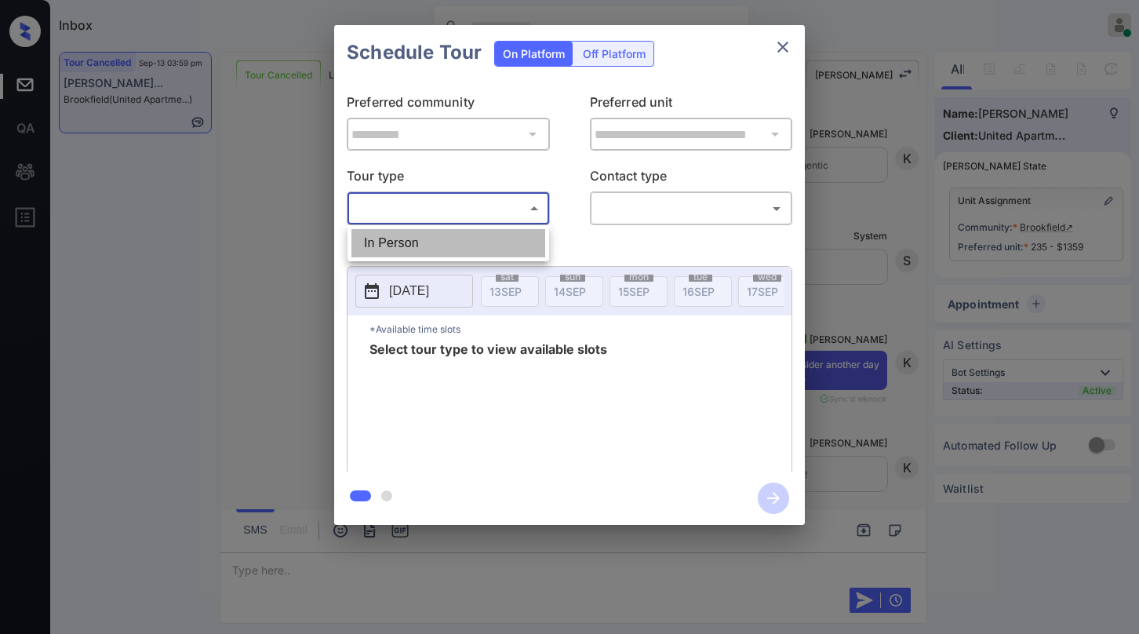
click at [464, 246] on li "In Person" at bounding box center [448, 243] width 194 height 28
type input "********"
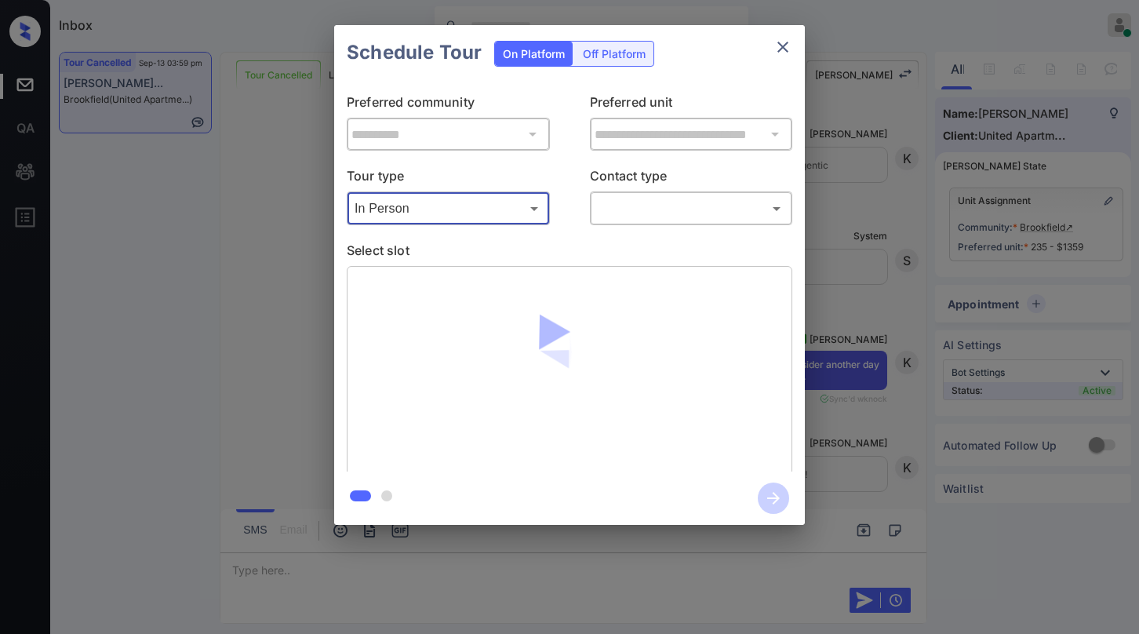
click at [675, 199] on body "Inbox [PERSON_NAME] Online Set yourself offline Set yourself on break Profile S…" at bounding box center [569, 317] width 1139 height 634
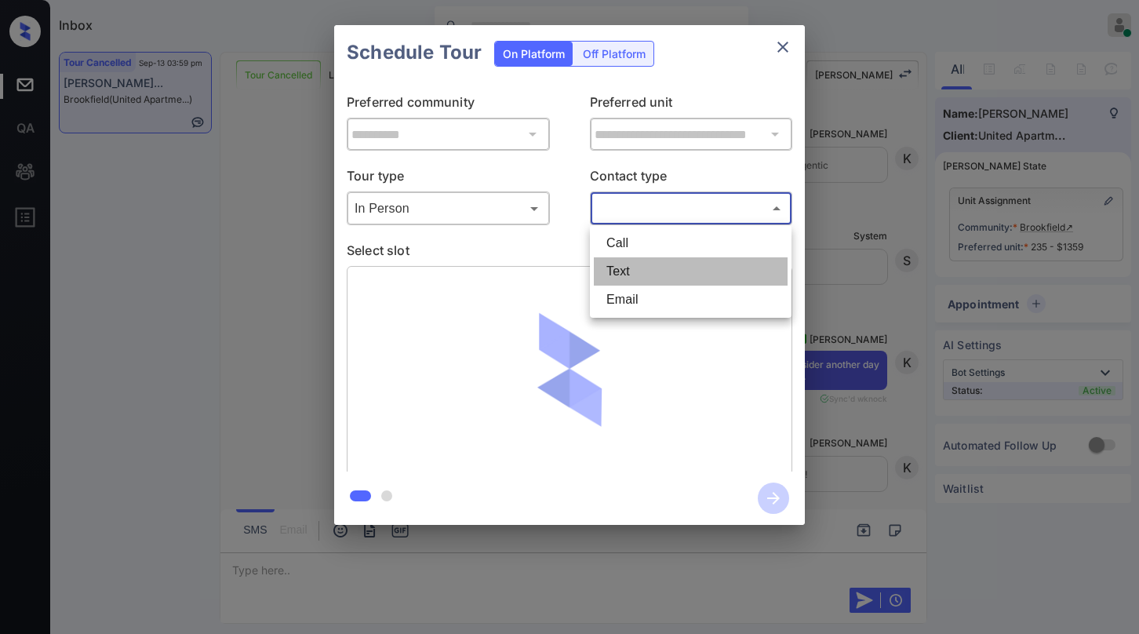
click at [665, 270] on li "Text" at bounding box center [691, 271] width 194 height 28
type input "****"
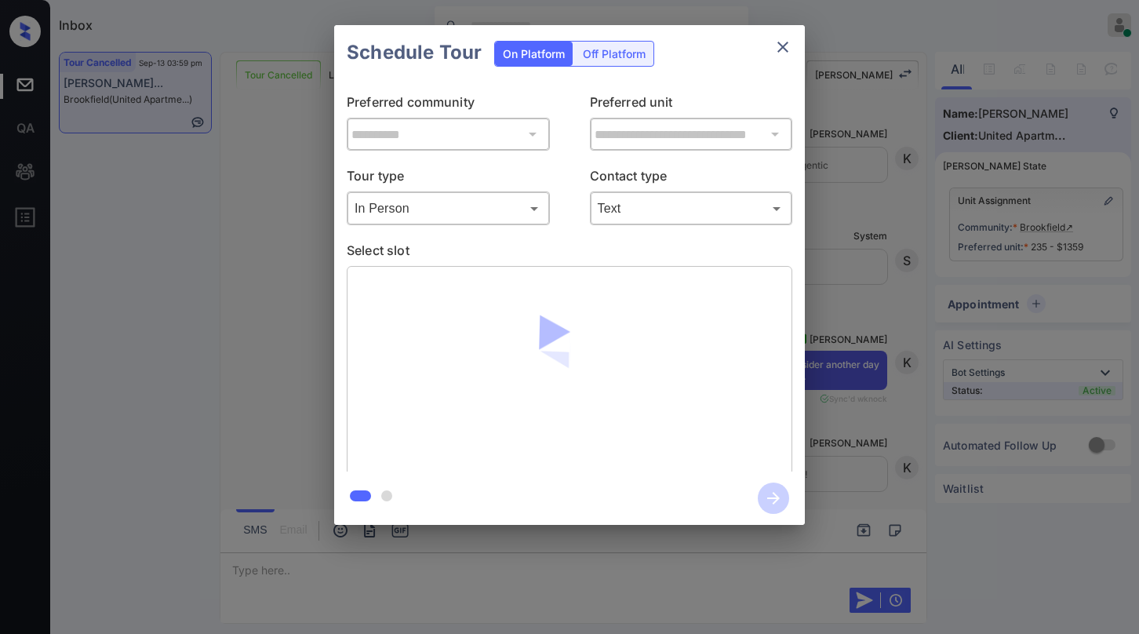
click at [581, 253] on p "Select slot" at bounding box center [570, 253] width 446 height 25
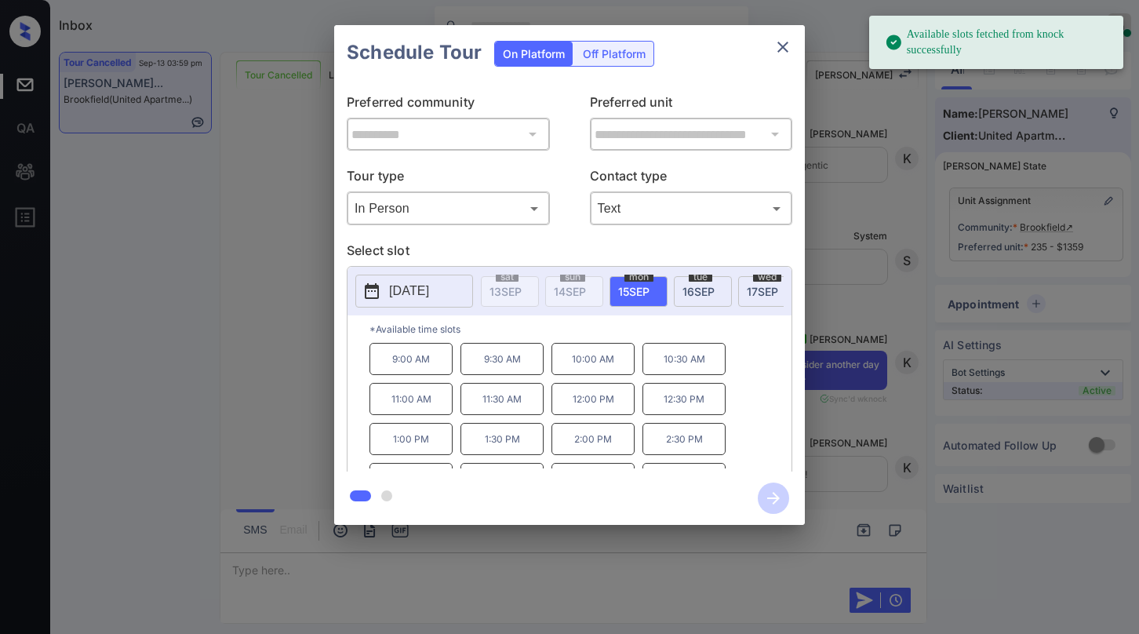
click at [690, 294] on span "[DATE]" at bounding box center [699, 291] width 32 height 13
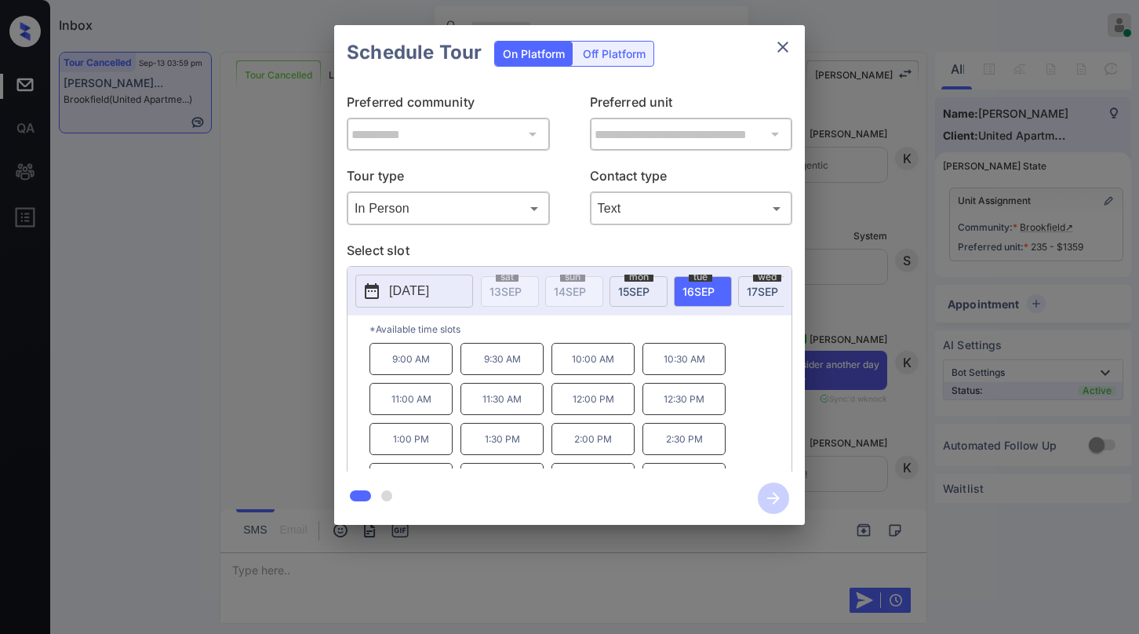
click at [786, 57] on button "close" at bounding box center [782, 46] width 31 height 31
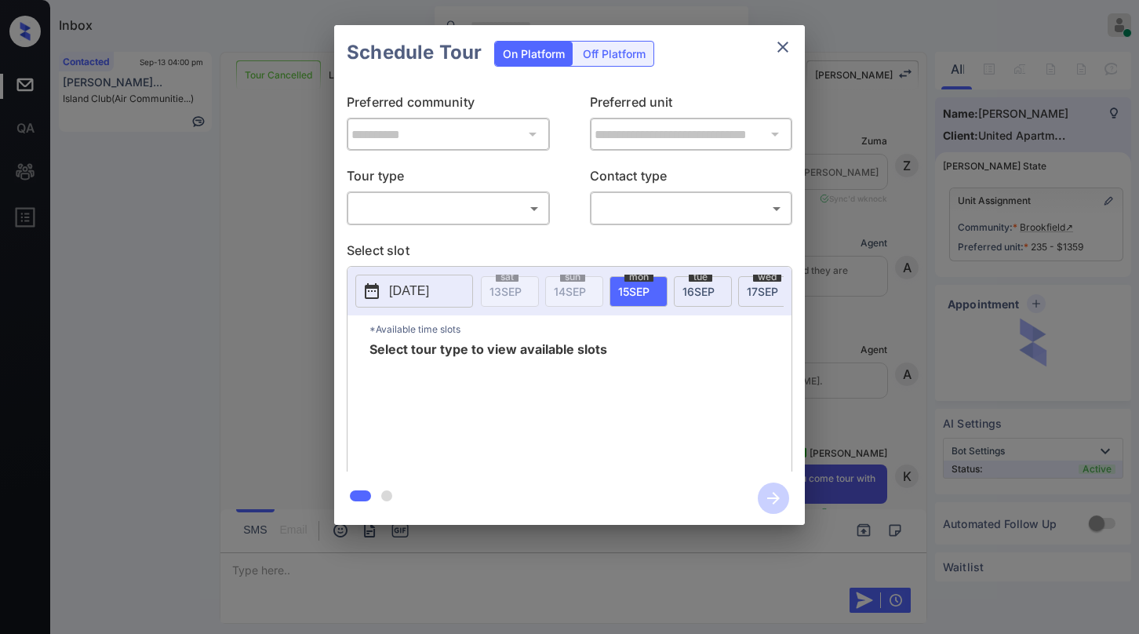
scroll to position [11899, 0]
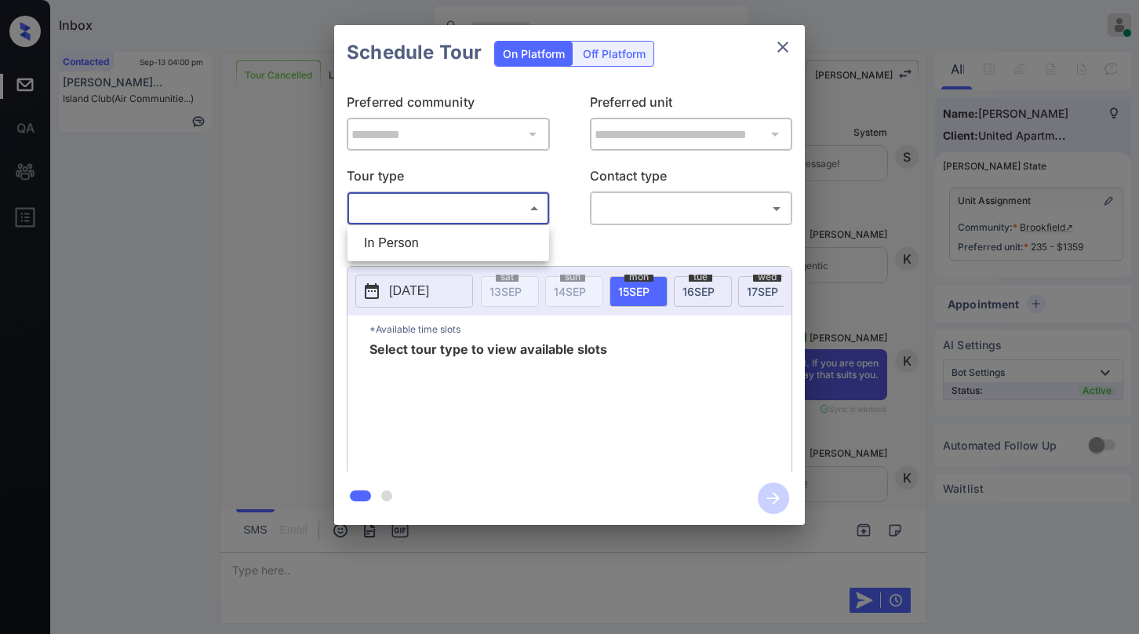
click at [467, 213] on body "Inbox [PERSON_NAME] Online Set yourself offline Set yourself on break Profile S…" at bounding box center [569, 317] width 1139 height 634
click at [448, 253] on li "In Person" at bounding box center [448, 243] width 194 height 28
type input "********"
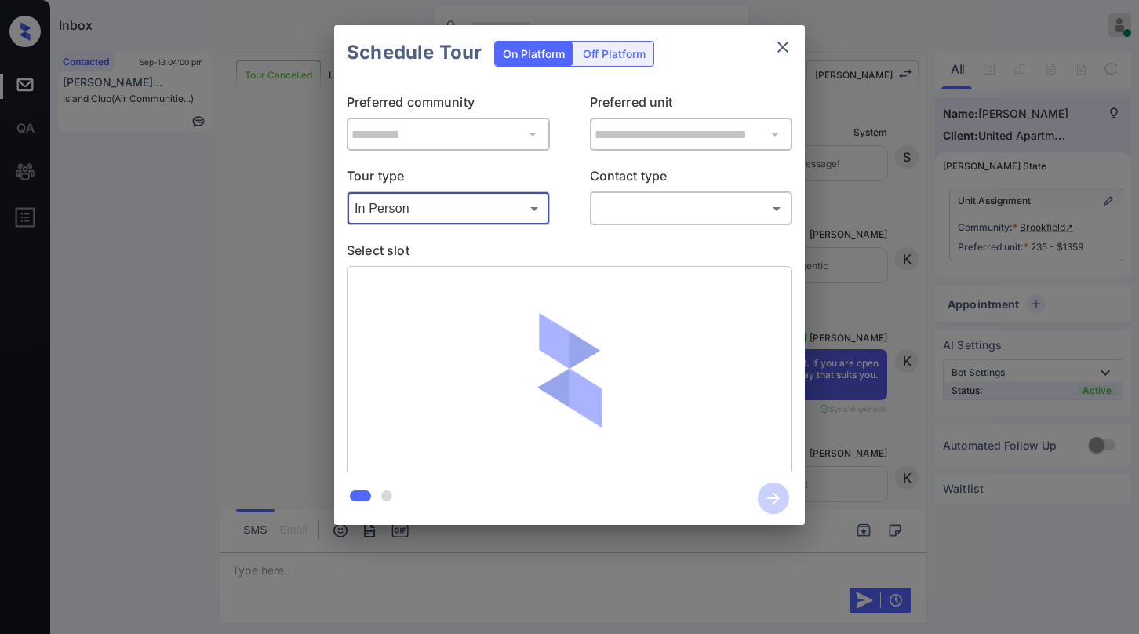
click at [619, 219] on body "Inbox [PERSON_NAME] Online Set yourself offline Set yourself on break Profile S…" at bounding box center [569, 317] width 1139 height 634
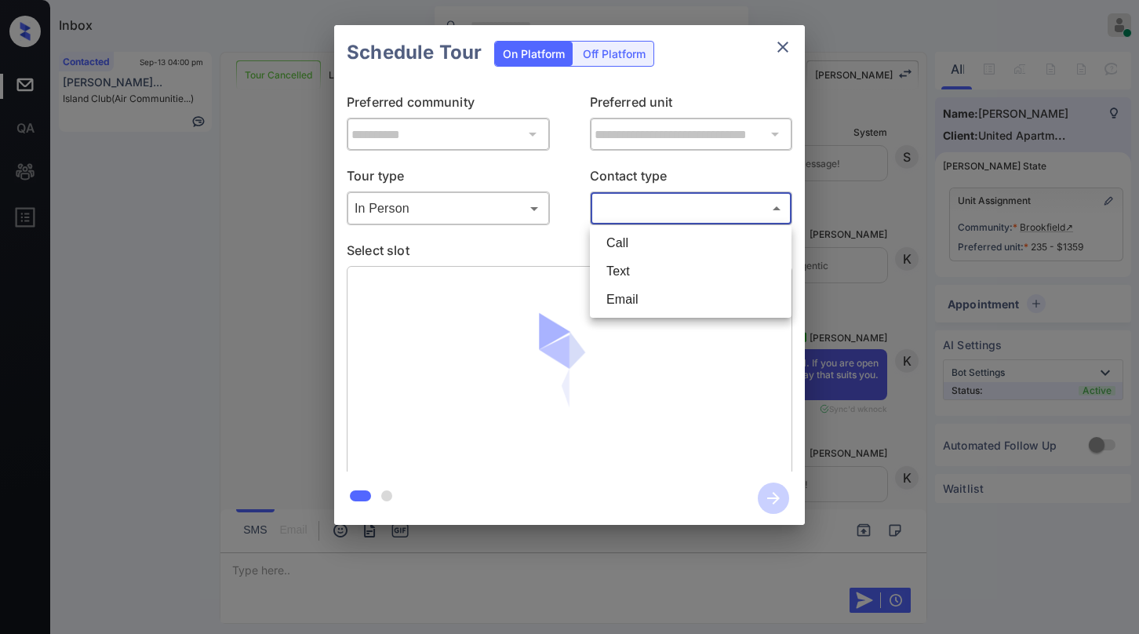
click at [621, 269] on li "Text" at bounding box center [691, 271] width 194 height 28
type input "****"
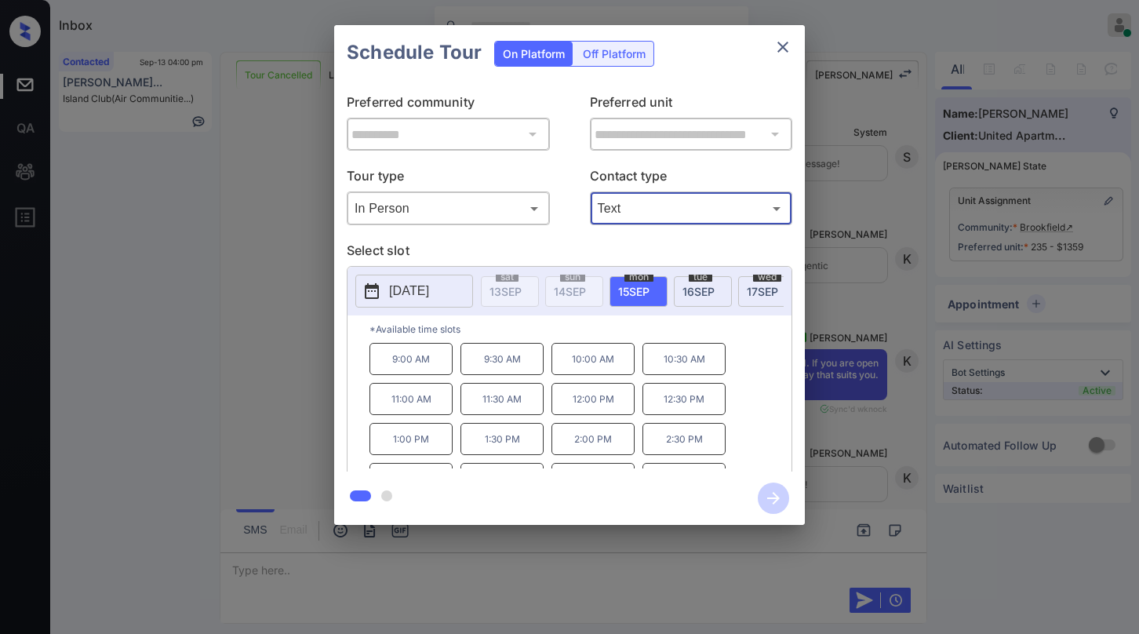
click at [693, 293] on span "[DATE]" at bounding box center [699, 291] width 32 height 13
click at [746, 287] on div "wed 17 SEP" at bounding box center [767, 291] width 58 height 31
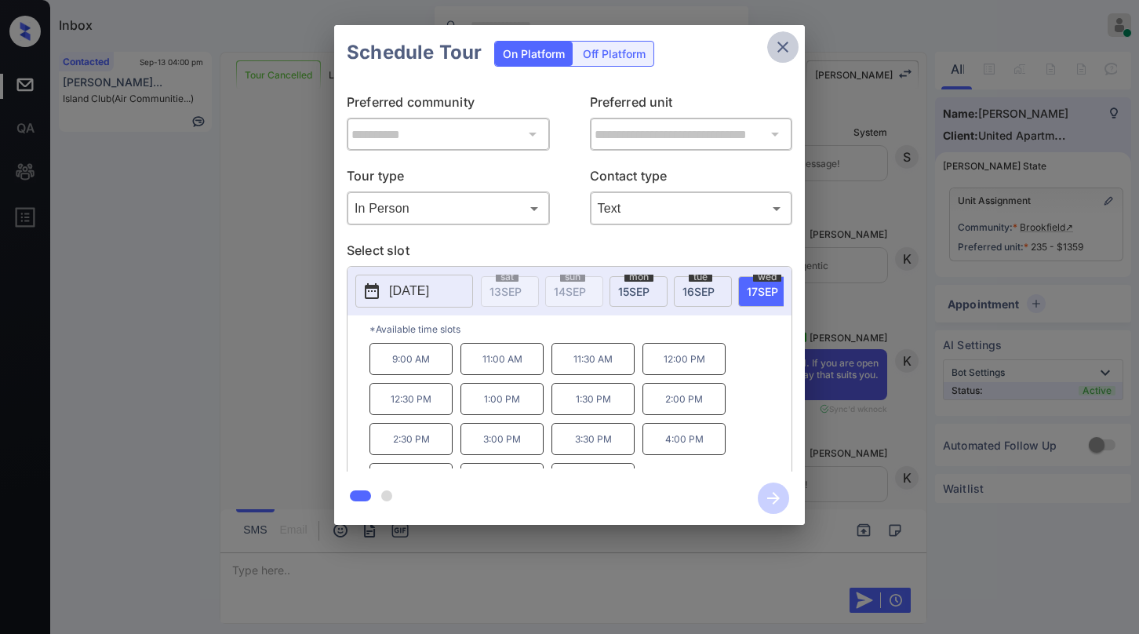
click at [787, 50] on icon "close" at bounding box center [783, 47] width 11 height 11
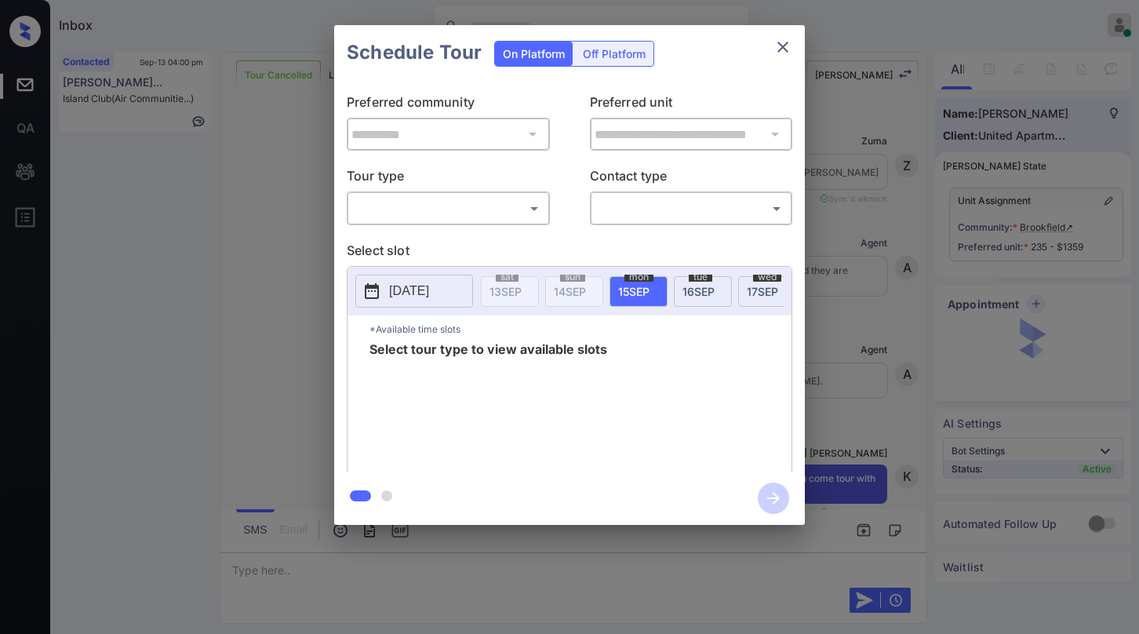
click at [494, 197] on body "Inbox [PERSON_NAME] Online Set yourself offline Set yourself on break Profile S…" at bounding box center [569, 317] width 1139 height 634
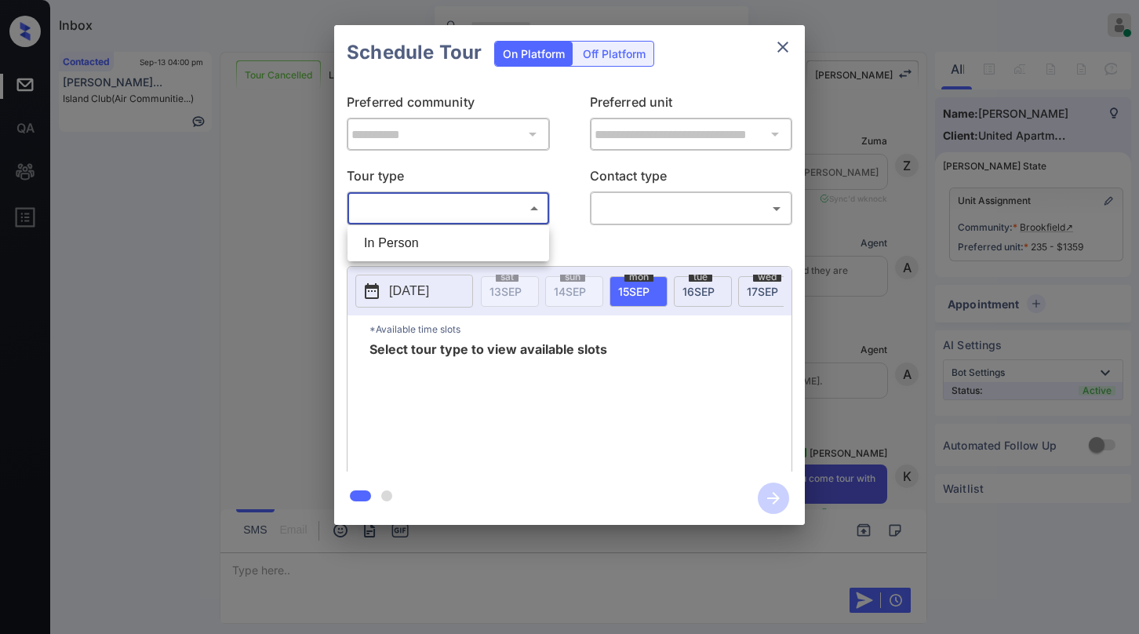
scroll to position [11618, 0]
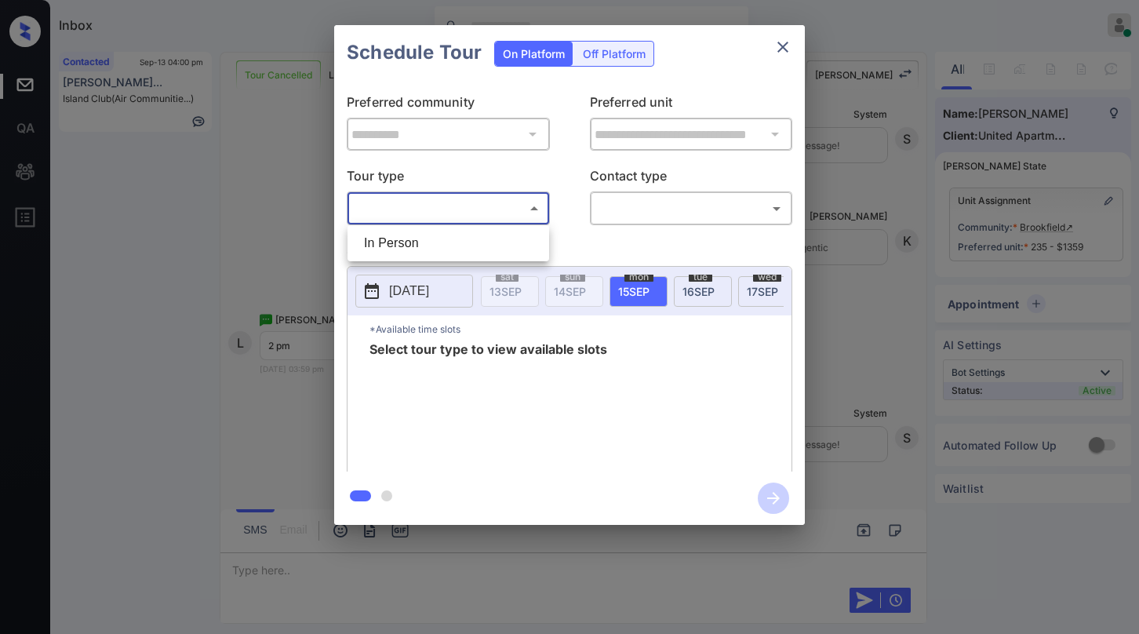
drag, startPoint x: 446, startPoint y: 236, endPoint x: 612, endPoint y: 191, distance: 171.7
click at [449, 236] on li "In Person" at bounding box center [448, 243] width 194 height 28
type input "********"
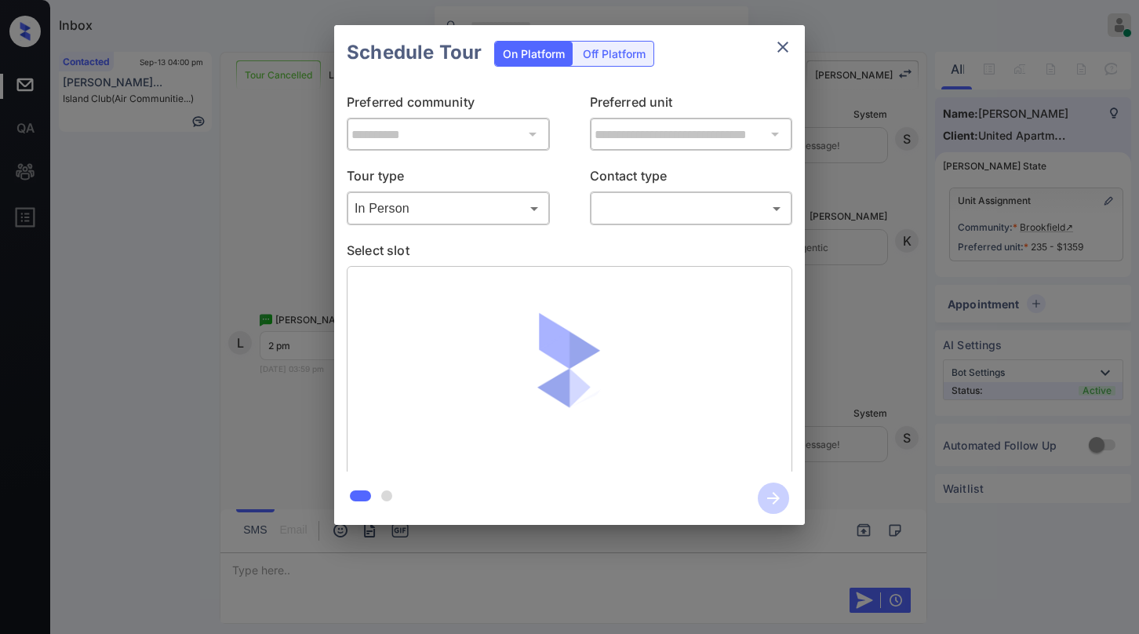
click at [638, 188] on p "Contact type" at bounding box center [691, 178] width 203 height 25
click at [638, 208] on body "Inbox [PERSON_NAME] Online Set yourself offline Set yourself on break Profile S…" at bounding box center [569, 317] width 1139 height 634
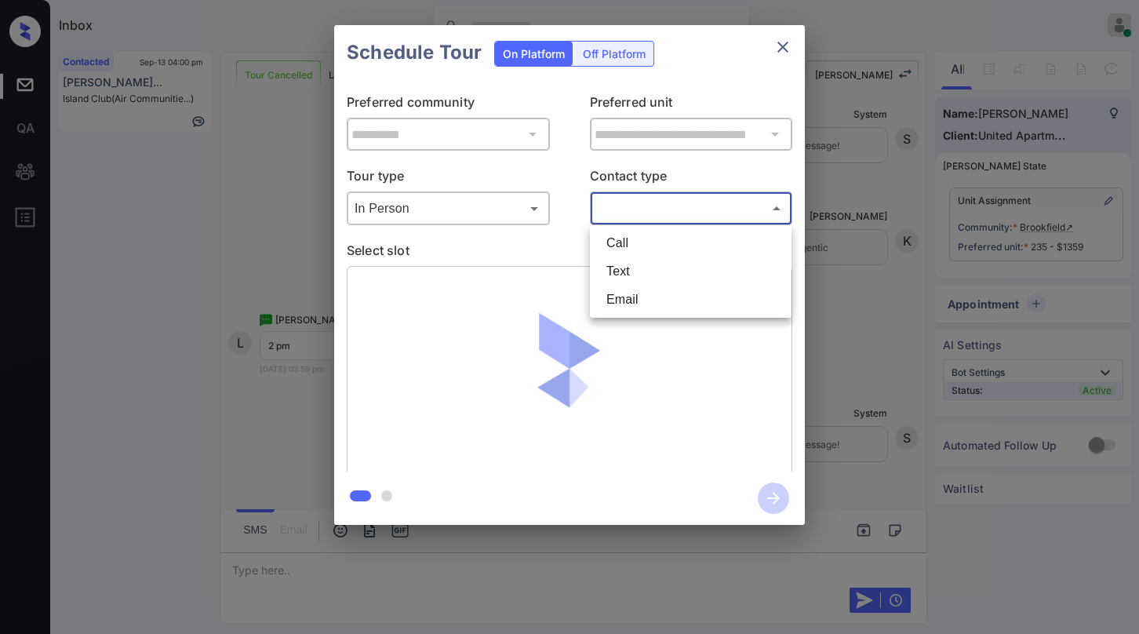
click at [639, 271] on li "Text" at bounding box center [691, 271] width 194 height 28
type input "****"
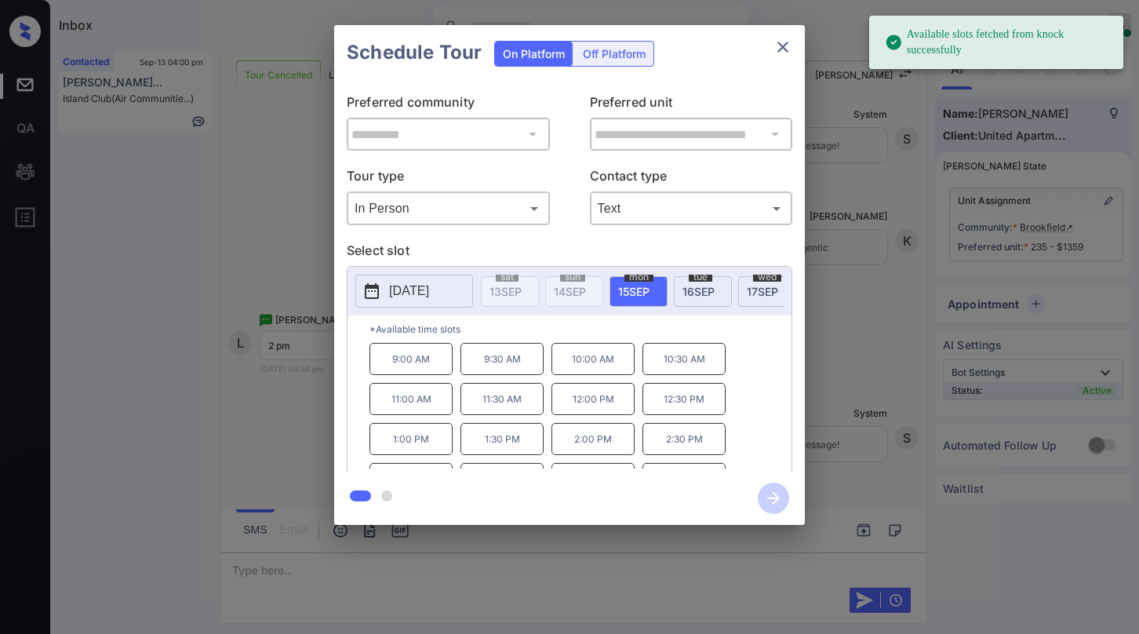
click at [691, 290] on span "[DATE]" at bounding box center [699, 291] width 32 height 13
click at [758, 287] on span "[DATE]" at bounding box center [762, 291] width 31 height 13
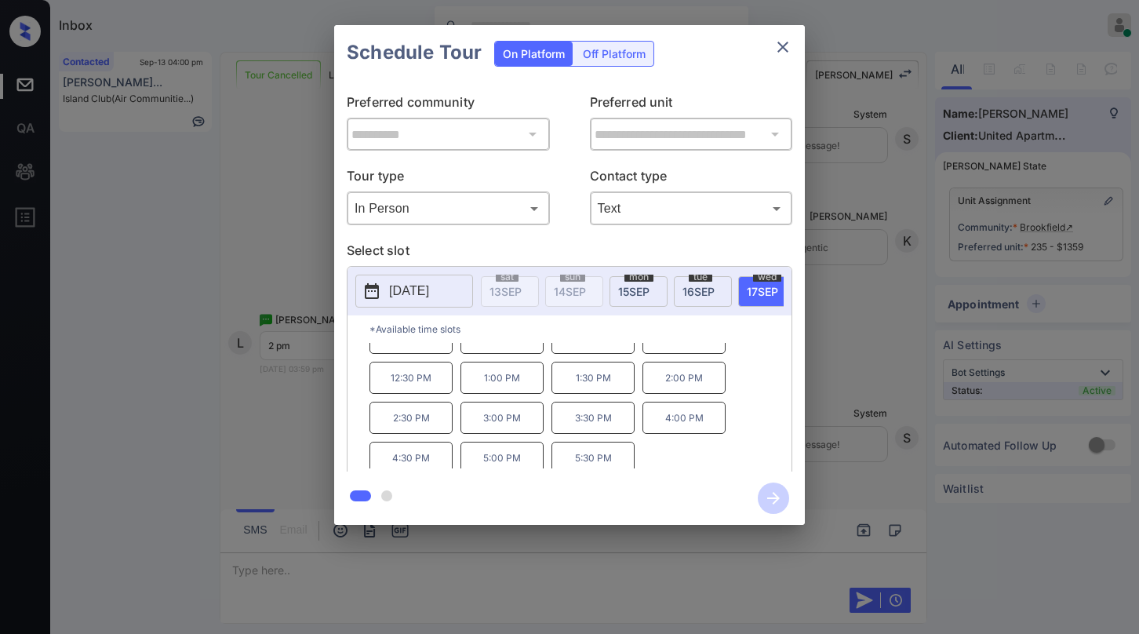
scroll to position [27, 0]
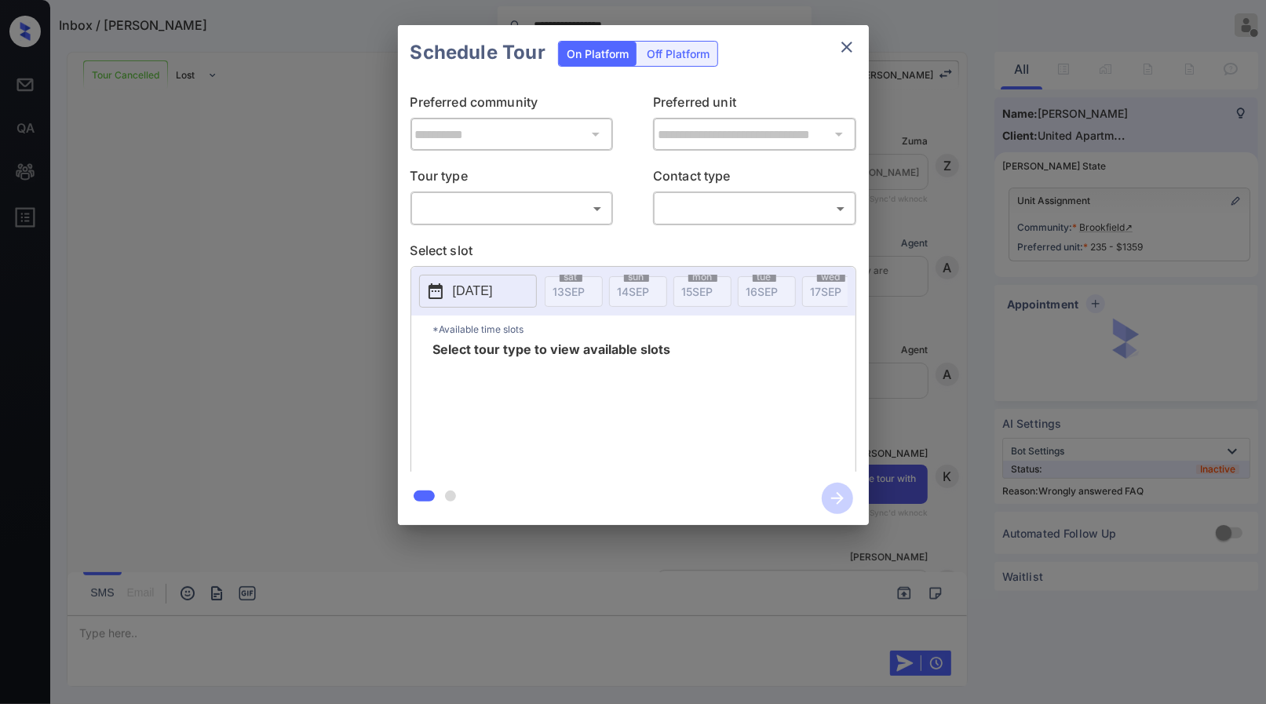
scroll to position [11963, 0]
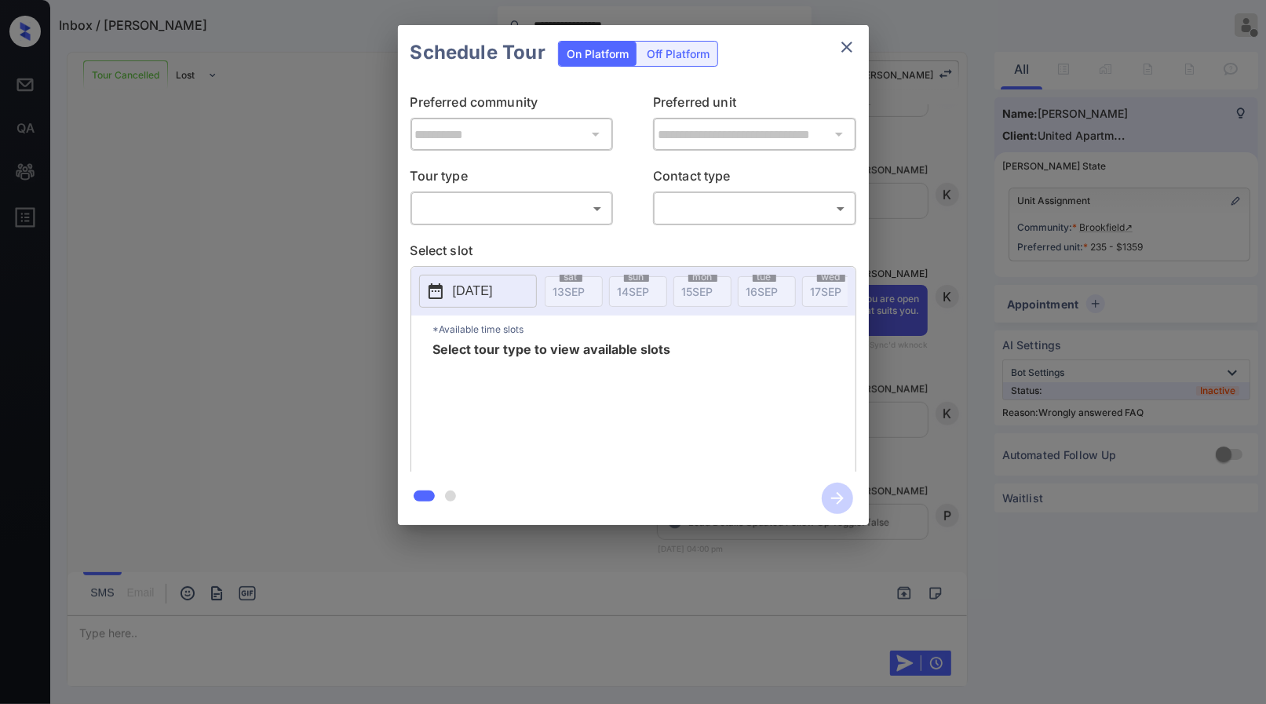
click at [576, 216] on body "**********" at bounding box center [633, 352] width 1266 height 704
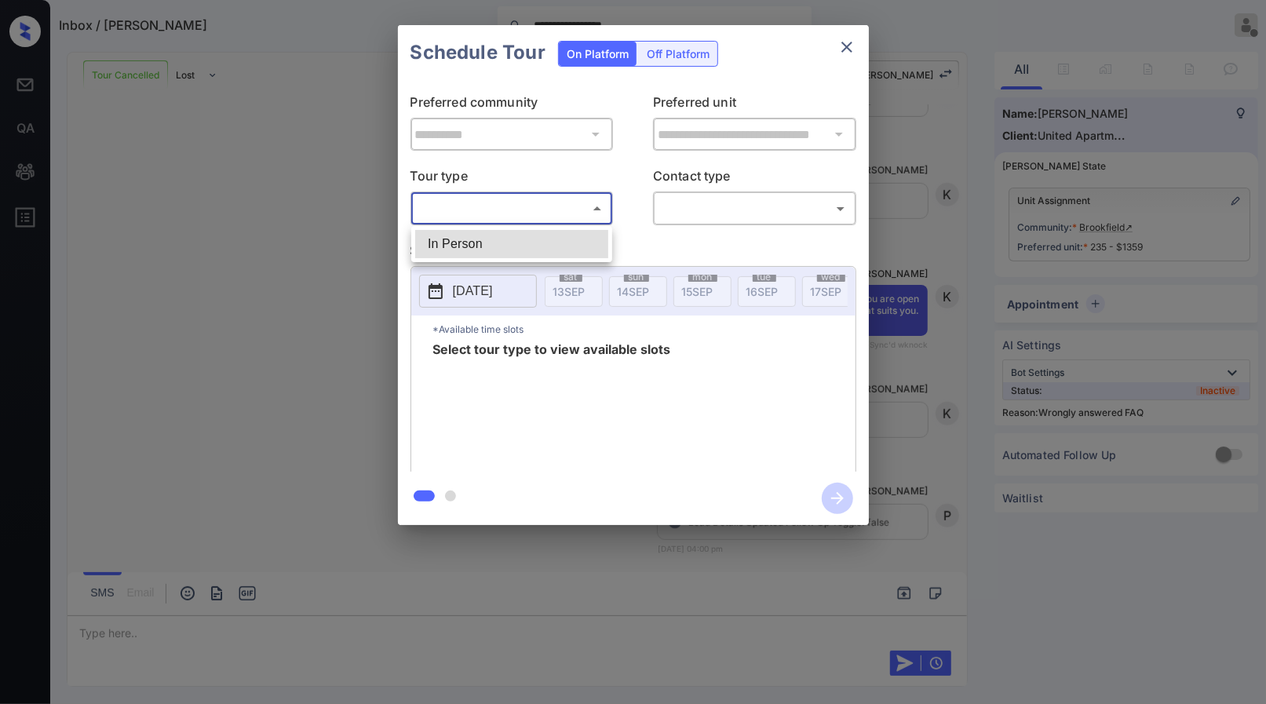
click at [555, 244] on li "In Person" at bounding box center [511, 244] width 193 height 28
type input "********"
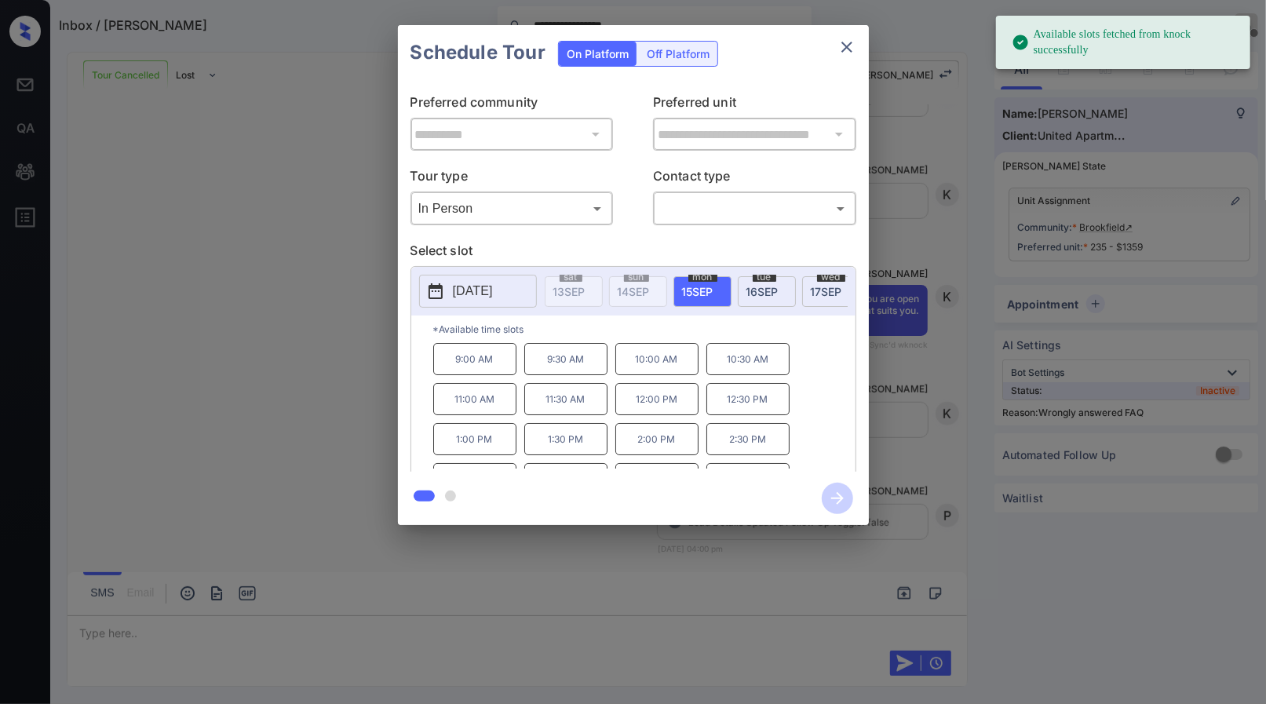
click at [751, 291] on span "[DATE]" at bounding box center [762, 291] width 32 height 13
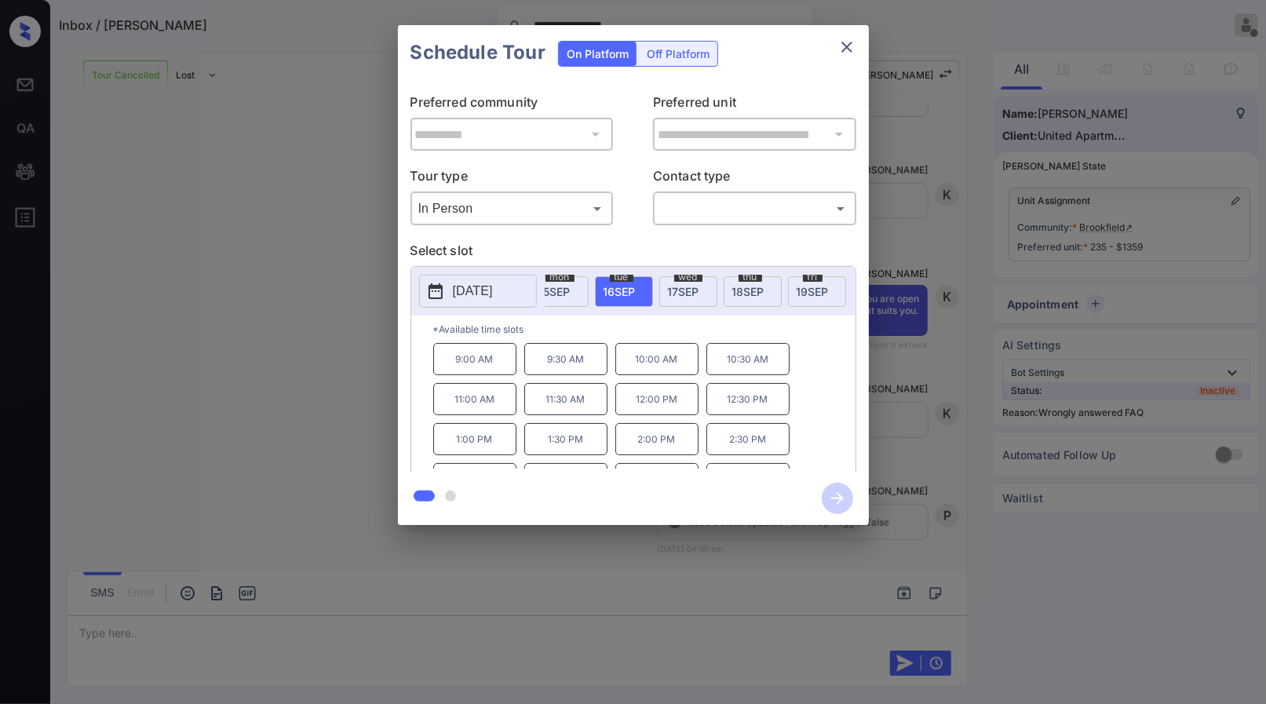
scroll to position [0, 221]
click at [616, 286] on span "[DATE]" at bounding box center [604, 291] width 31 height 13
